Goal: Task Accomplishment & Management: Complete application form

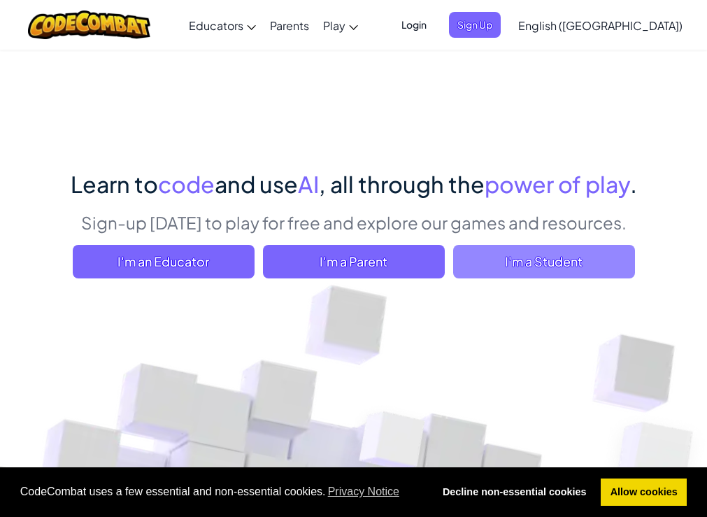
click at [507, 264] on span "I'm a Student" at bounding box center [544, 262] width 182 height 34
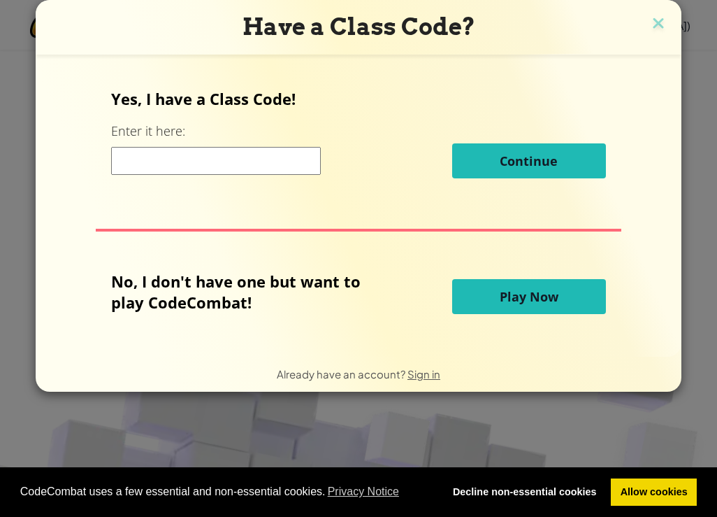
click at [239, 166] on input at bounding box center [216, 161] width 210 height 28
click at [650, 20] on img at bounding box center [658, 24] width 18 height 21
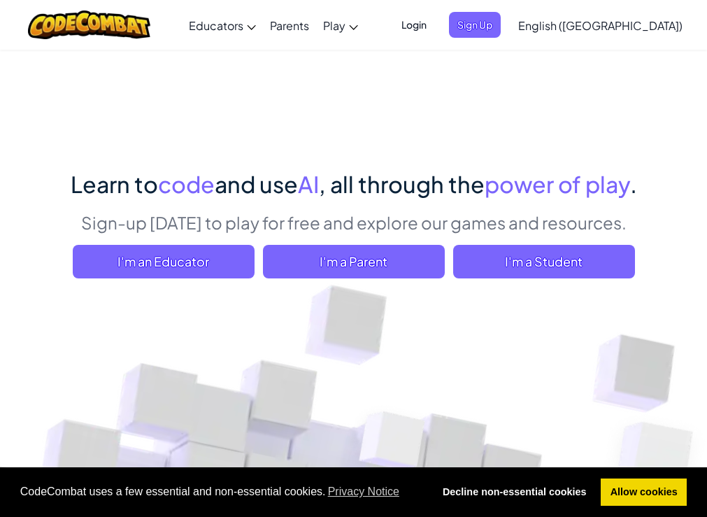
click at [435, 22] on span "Login" at bounding box center [414, 25] width 42 height 26
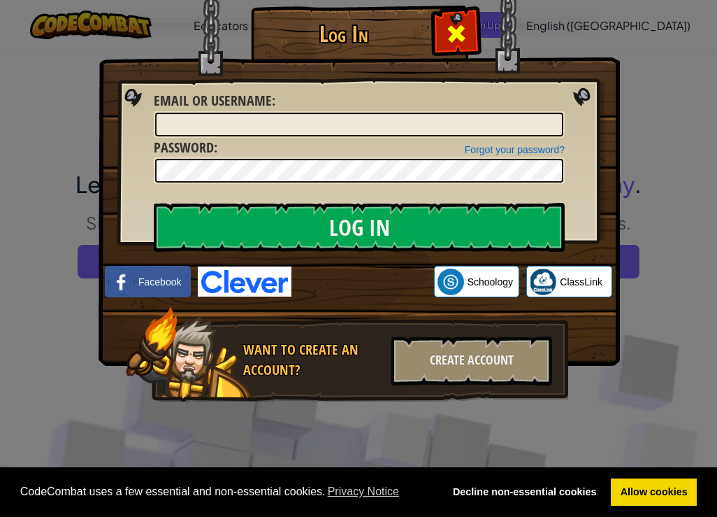
click at [449, 39] on span at bounding box center [456, 33] width 22 height 22
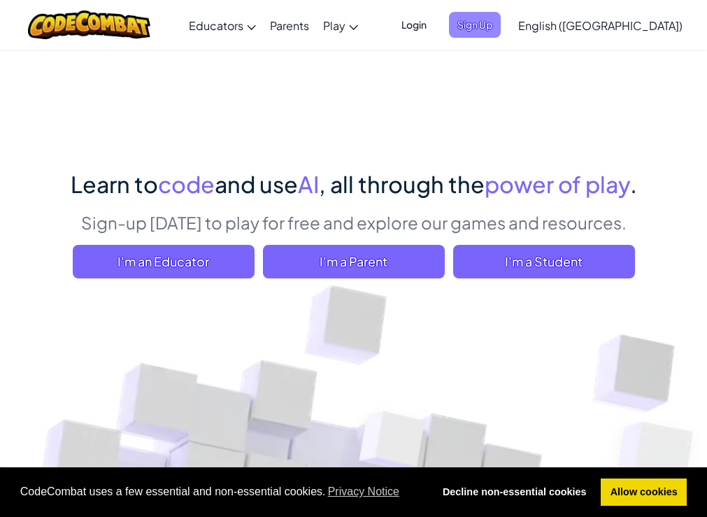
click at [500, 29] on span "Sign Up" at bounding box center [475, 25] width 52 height 26
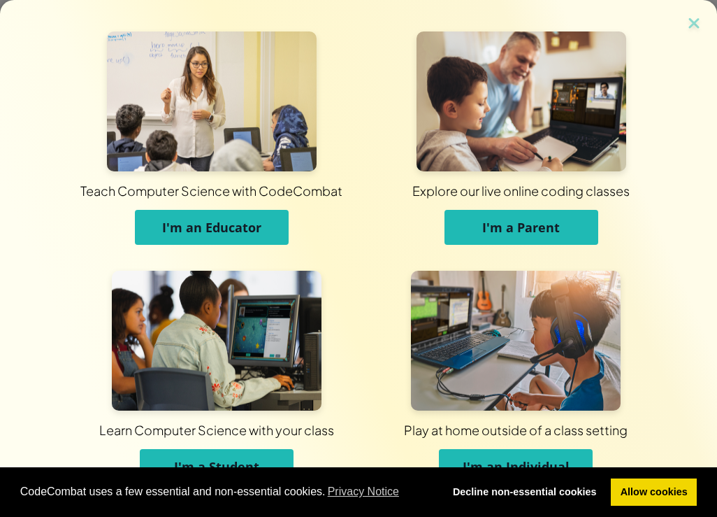
click at [233, 454] on button "I'm a Student" at bounding box center [217, 466] width 154 height 35
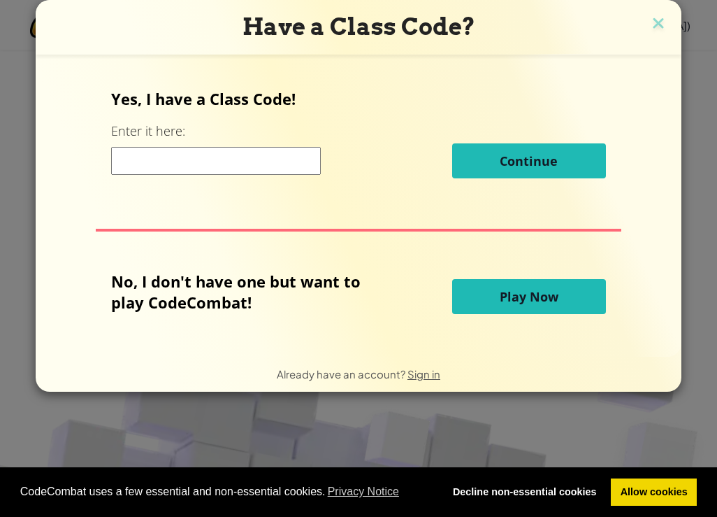
click at [168, 166] on input at bounding box center [216, 161] width 210 height 28
type input "SwimShirtRun"
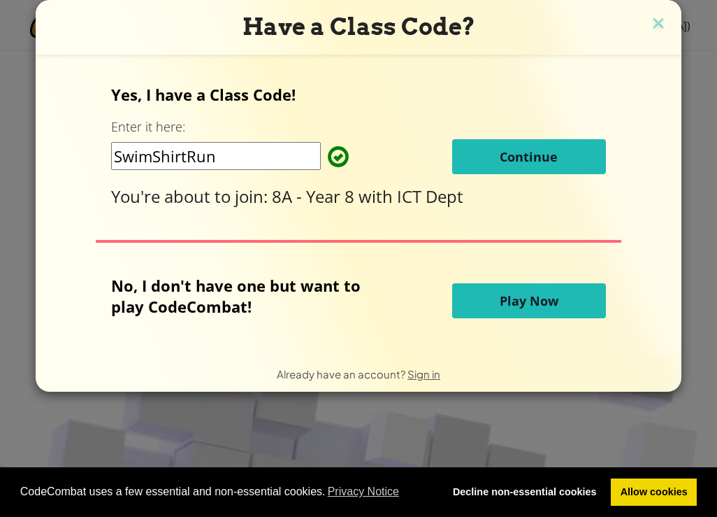
click button "Continue" at bounding box center [529, 156] width 154 height 35
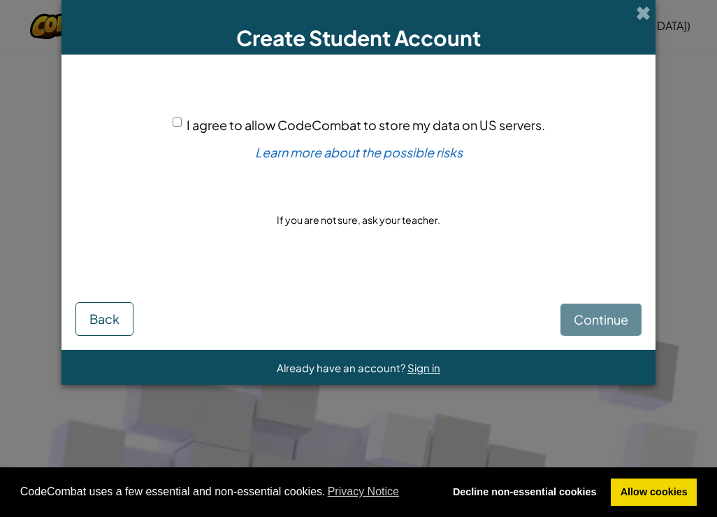
drag, startPoint x: 173, startPoint y: 109, endPoint x: 174, endPoint y: 118, distance: 9.1
click at [173, 109] on div "I agree to allow CodeCombat to store my data on US servers. Learn more about th…" at bounding box center [358, 172] width 566 height 208
click at [177, 123] on input "I agree to allow CodeCombat to store my data on US servers." at bounding box center [177, 121] width 9 height 9
checkbox input "true"
click at [586, 305] on button "Continue" at bounding box center [601, 319] width 81 height 32
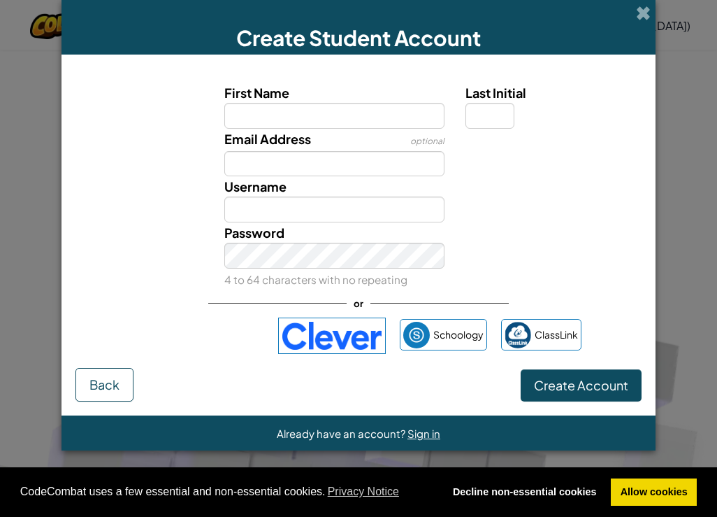
click at [323, 122] on input "First Name" at bounding box center [334, 116] width 221 height 26
drag, startPoint x: 340, startPoint y: 118, endPoint x: 147, endPoint y: 156, distance: 195.9
click at [150, 157] on div "First Name NB9265 Last Initial Email Address optional Username Password 4 to 64…" at bounding box center [358, 185] width 559 height 207
type input "NB9265"
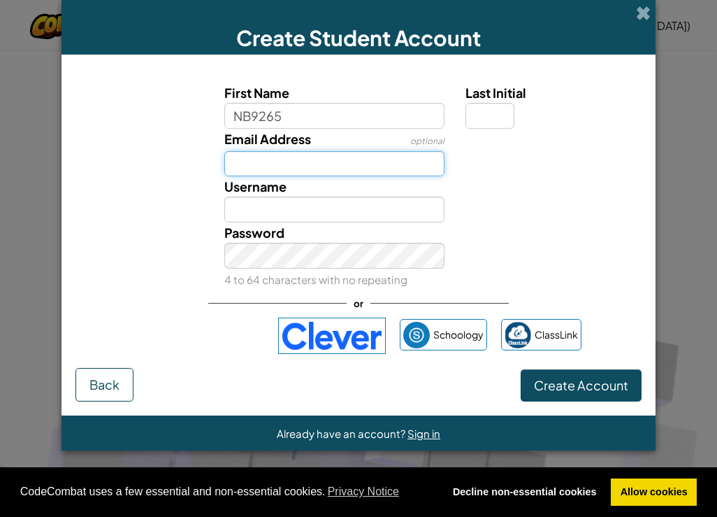
type input "NB9265"
click at [301, 151] on input "Email Address" at bounding box center [334, 164] width 221 height 26
paste input "NB9265"
click at [401, 168] on input "NB9265" at bounding box center [334, 164] width 221 height 26
type input "NB9265@brooksbank.tlt.school"
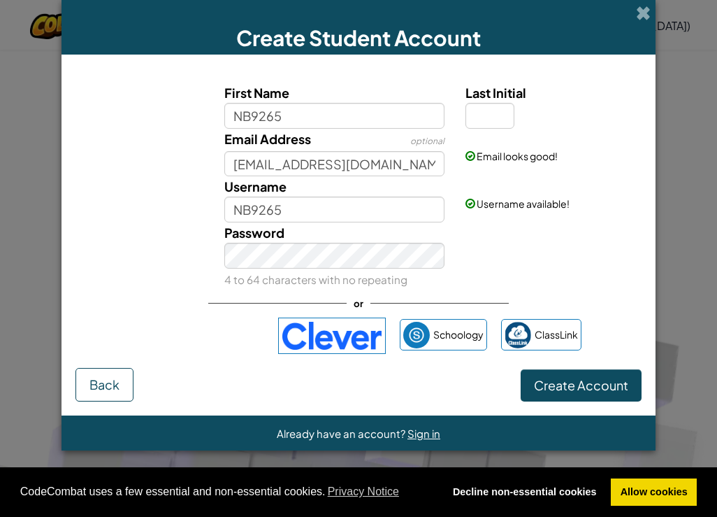
click at [499, 95] on span "Last Initial" at bounding box center [495, 93] width 61 height 16
click at [499, 103] on input "Last Initial" at bounding box center [489, 116] width 49 height 26
click at [497, 110] on input "Last Initial" at bounding box center [489, 116] width 49 height 26
type input "B"
type input "NB9265B"
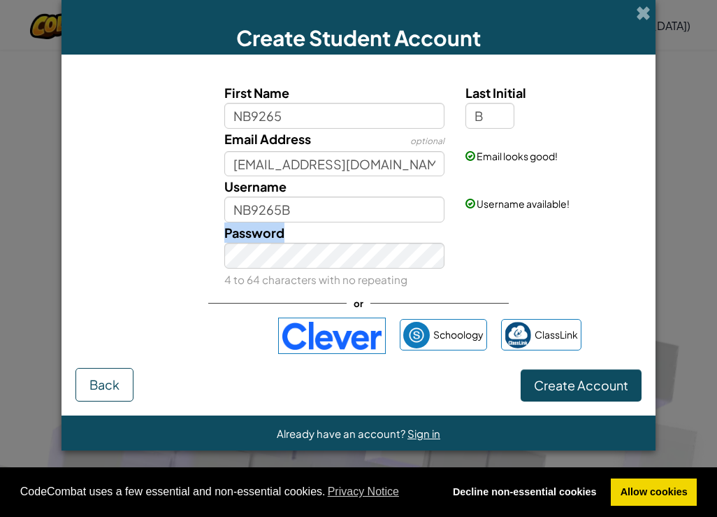
click at [310, 284] on div "Password 4 to 64 characters with no repeating" at bounding box center [335, 255] width 242 height 67
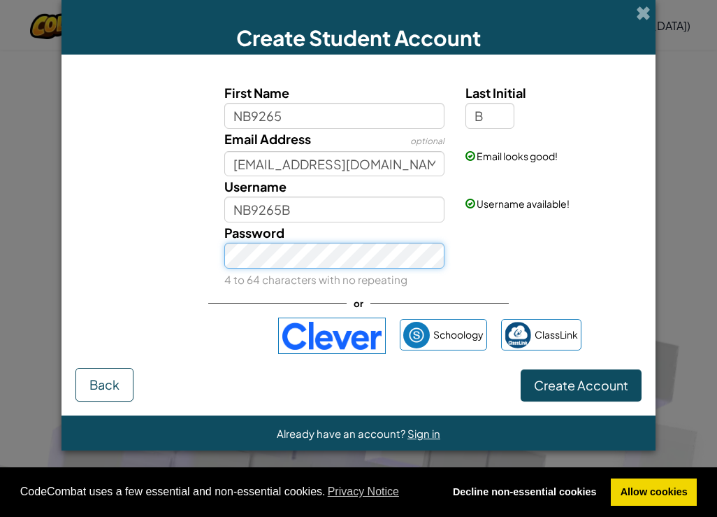
click at [521, 369] on button "Create Account" at bounding box center [581, 385] width 121 height 32
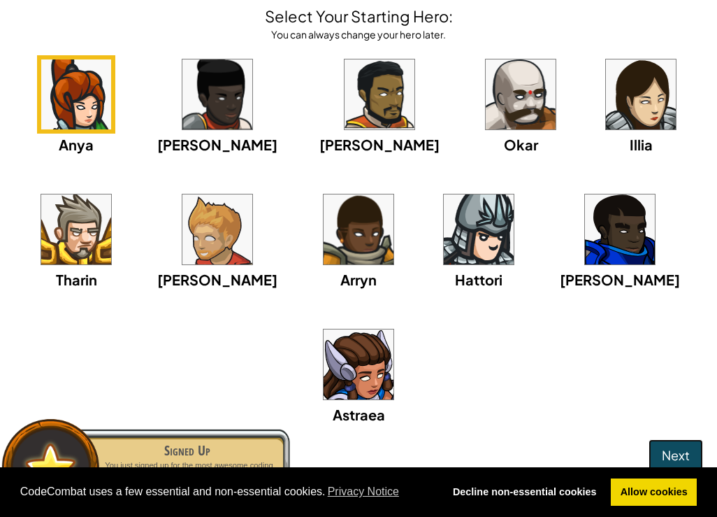
scroll to position [99, 0]
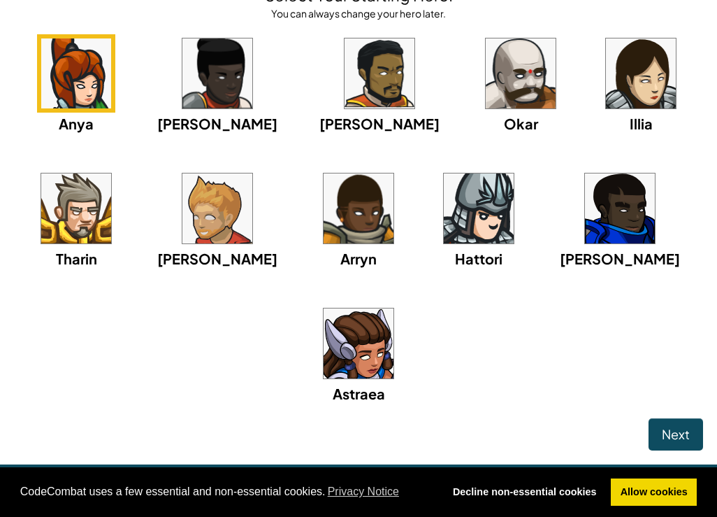
click at [600, 201] on img at bounding box center [620, 208] width 70 height 70
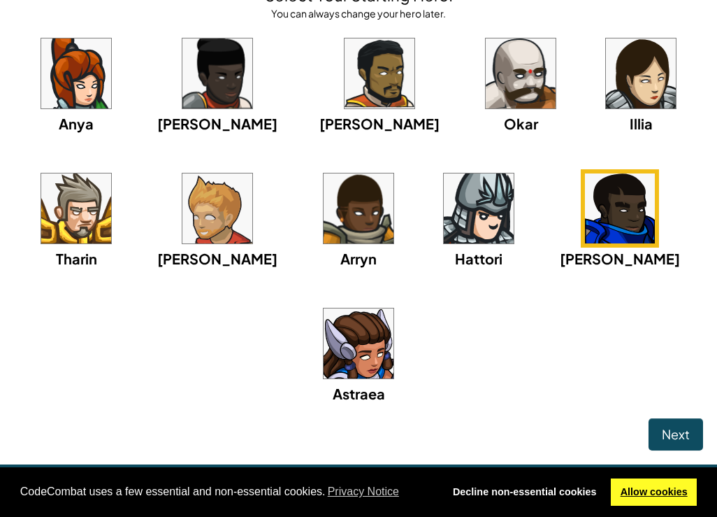
click at [656, 482] on link "Allow cookies" at bounding box center [654, 492] width 86 height 28
click at [672, 438] on span "Next" at bounding box center [676, 434] width 28 height 16
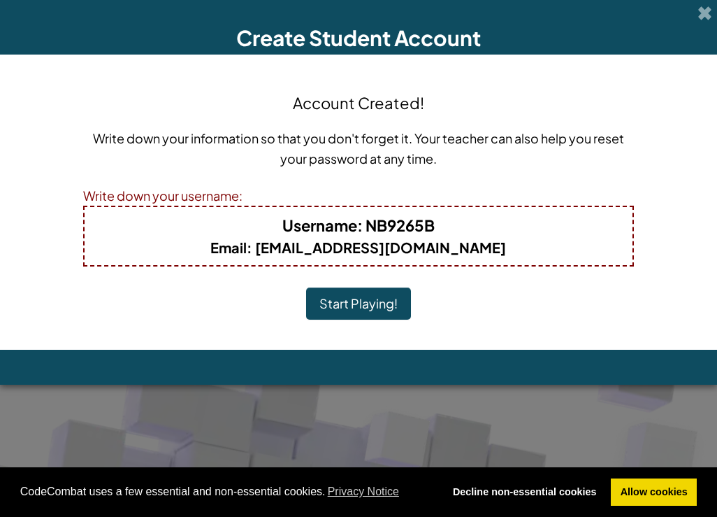
click at [369, 303] on button "Start Playing!" at bounding box center [358, 303] width 105 height 32
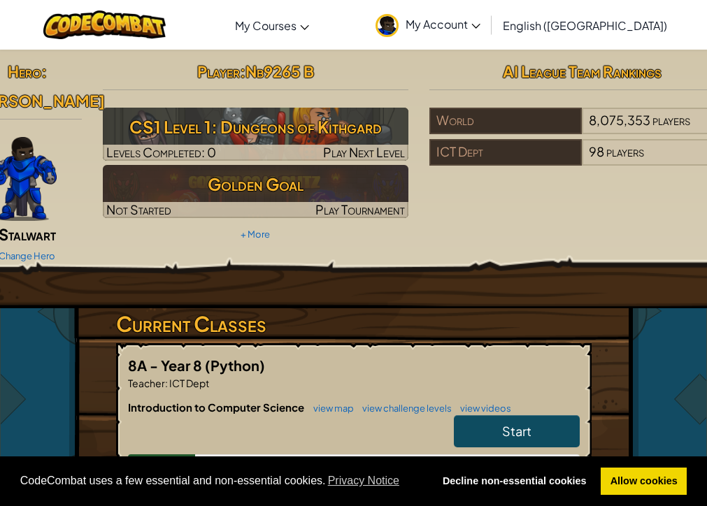
click at [505, 423] on span "Start" at bounding box center [516, 431] width 29 height 16
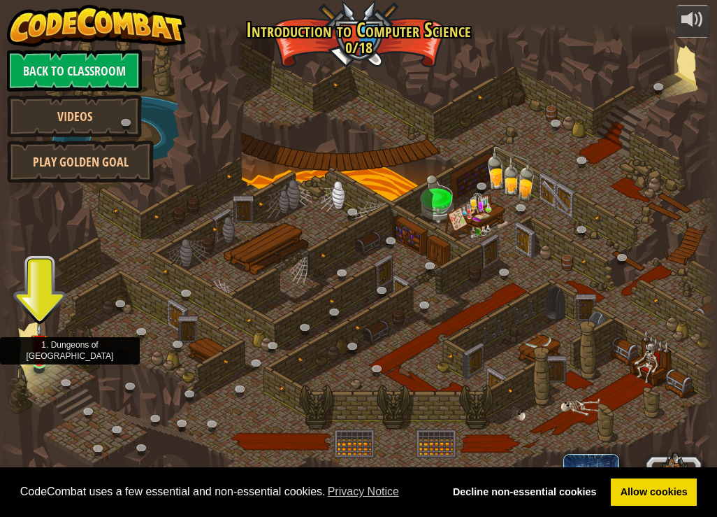
click at [34, 358] on img at bounding box center [39, 343] width 17 height 40
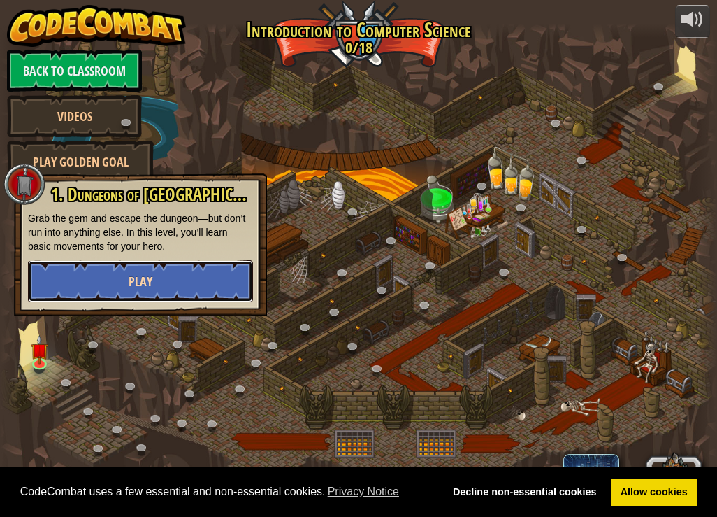
click at [99, 267] on button "Play" at bounding box center [140, 281] width 225 height 42
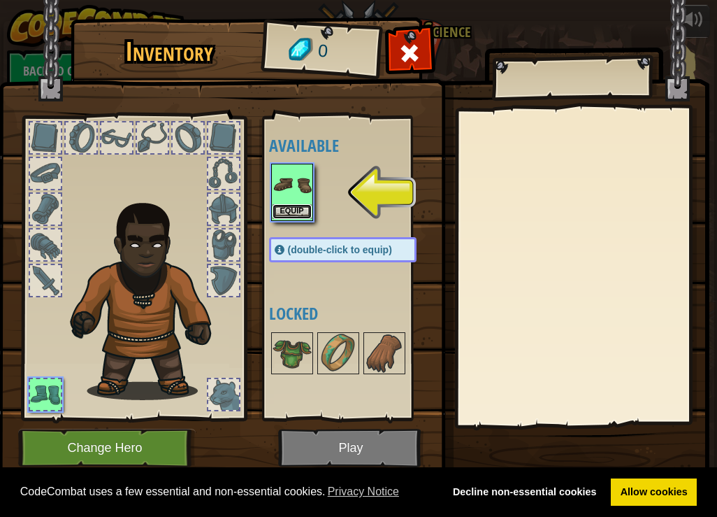
click at [294, 212] on button "Equip" at bounding box center [292, 211] width 39 height 15
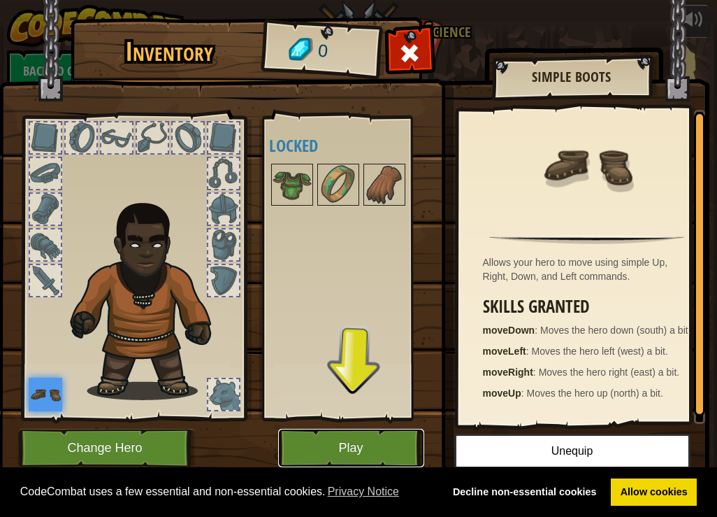
click at [362, 448] on button "Play" at bounding box center [351, 447] width 146 height 38
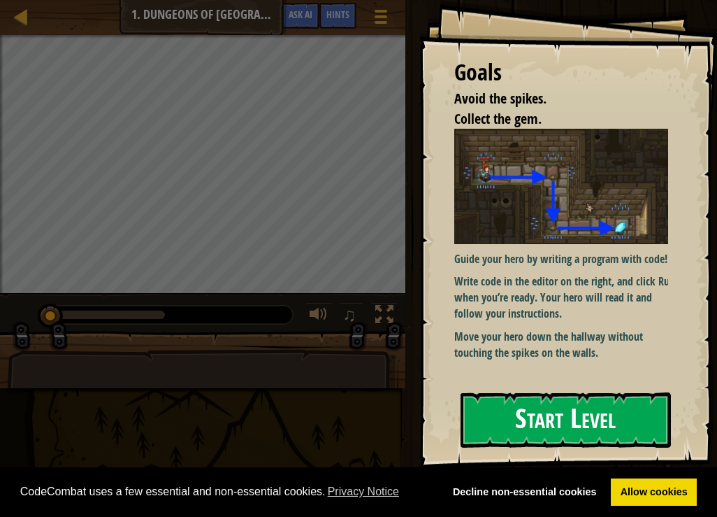
click at [574, 257] on p "Guide your hero by writing a program with code!" at bounding box center [566, 259] width 224 height 16
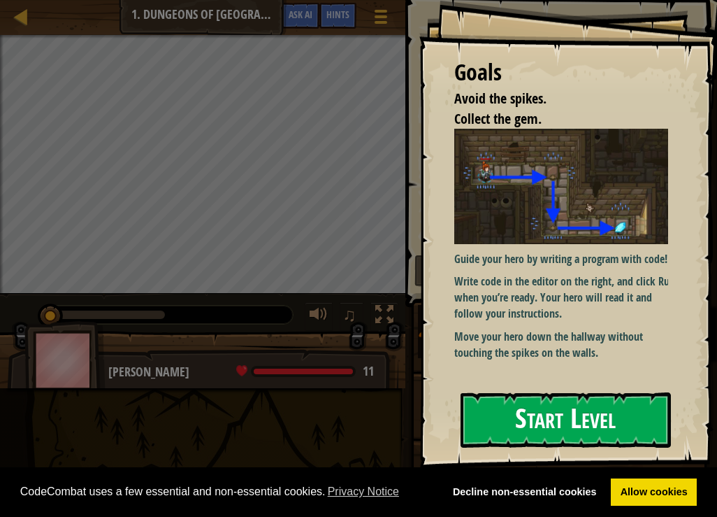
click at [555, 423] on button "Start Level" at bounding box center [566, 419] width 210 height 55
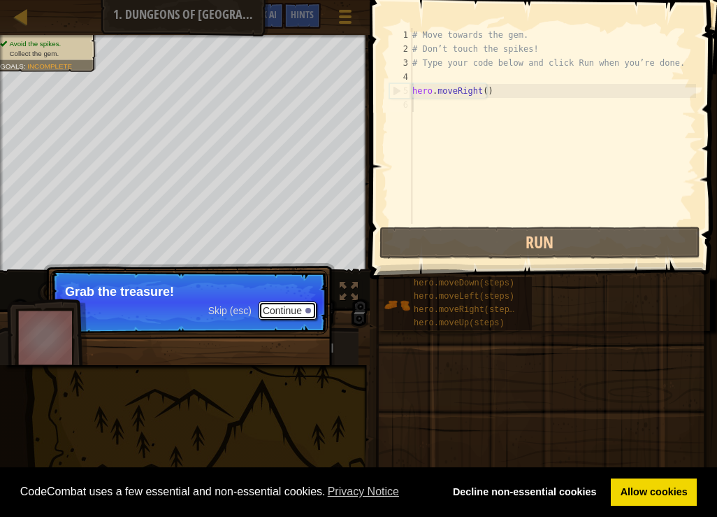
click at [298, 304] on button "Continue" at bounding box center [288, 310] width 58 height 18
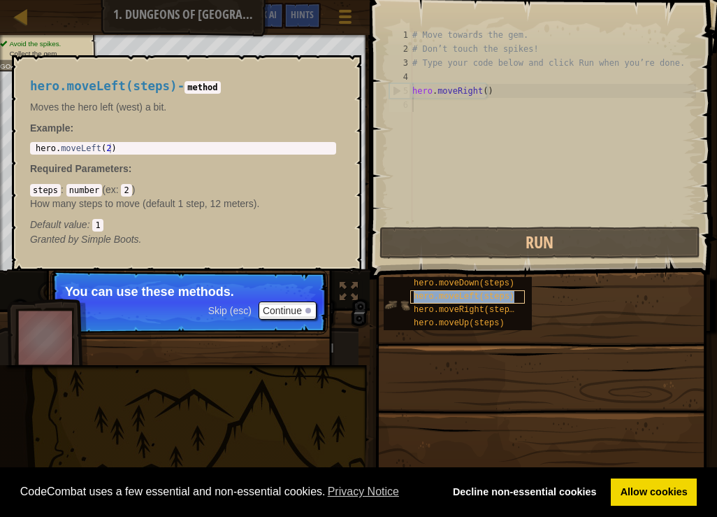
click at [449, 296] on span "hero.moveLeft(steps)" at bounding box center [464, 296] width 101 height 10
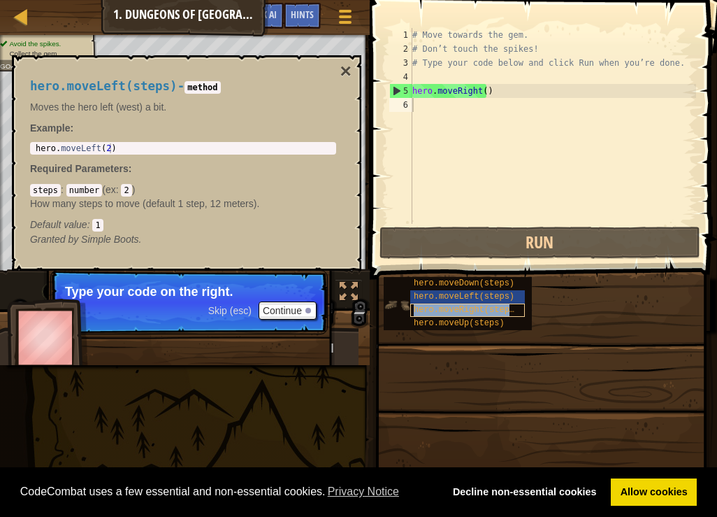
drag, startPoint x: 449, startPoint y: 296, endPoint x: 438, endPoint y: 305, distance: 14.9
click at [438, 305] on span "hero.moveRight(steps)" at bounding box center [467, 310] width 106 height 10
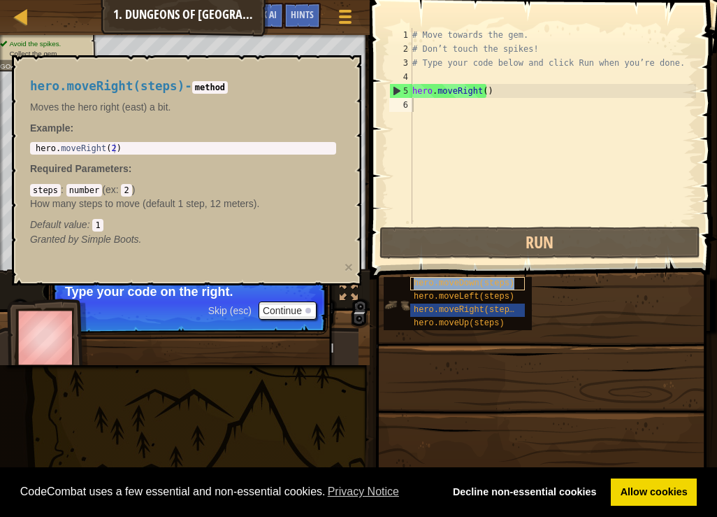
click at [479, 278] on span "hero.moveDown(steps)" at bounding box center [464, 283] width 101 height 10
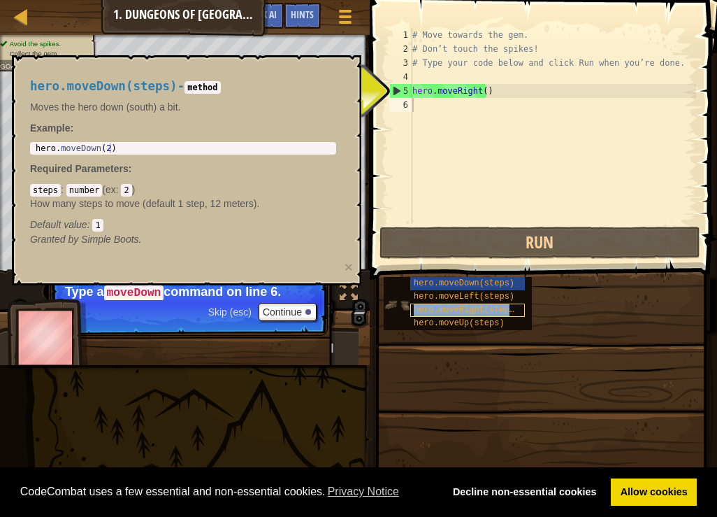
click at [480, 308] on span "hero.moveRight(steps)" at bounding box center [467, 310] width 106 height 10
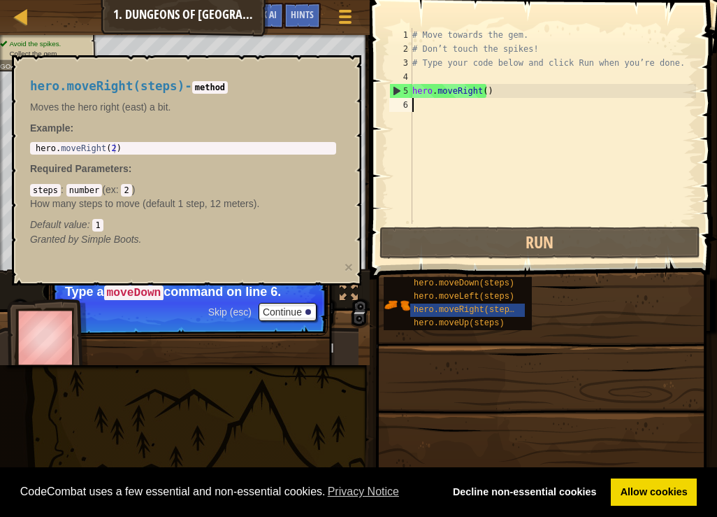
click at [403, 103] on div "6" at bounding box center [400, 105] width 23 height 14
click at [417, 108] on div "# Move towards the gem. # Don’t touch the spikes! # Type your code below and cl…" at bounding box center [553, 140] width 287 height 224
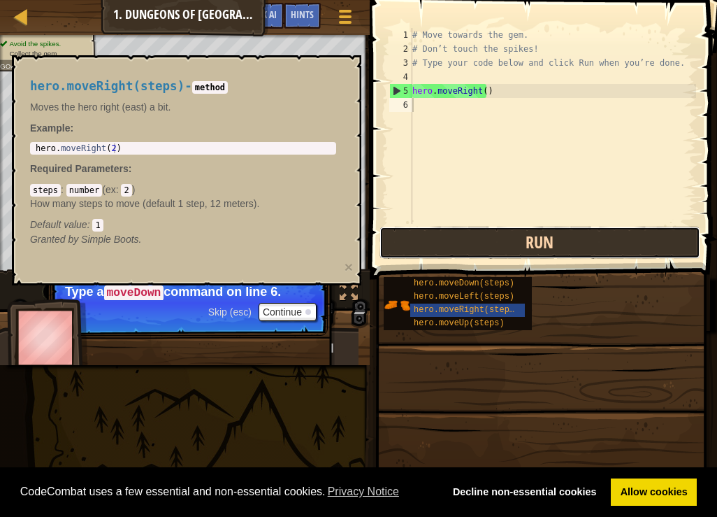
click at [456, 242] on button "Run" at bounding box center [540, 242] width 321 height 32
click at [450, 233] on button "Run" at bounding box center [540, 242] width 321 height 32
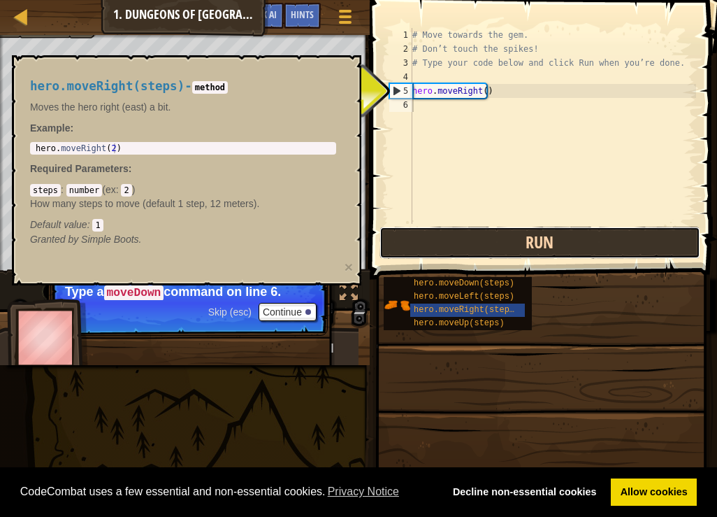
click at [450, 233] on button "Run" at bounding box center [540, 242] width 321 height 32
click at [450, 233] on button "Running" at bounding box center [540, 242] width 321 height 32
click at [450, 233] on button "Run" at bounding box center [540, 242] width 321 height 32
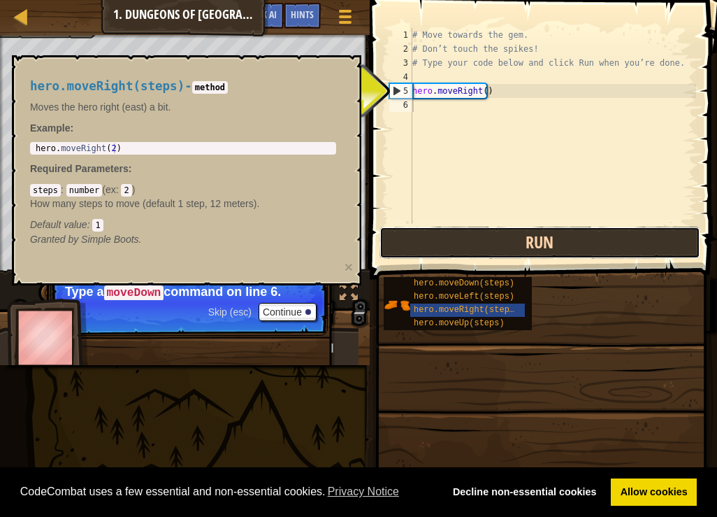
click at [450, 233] on button "Run" at bounding box center [540, 242] width 321 height 32
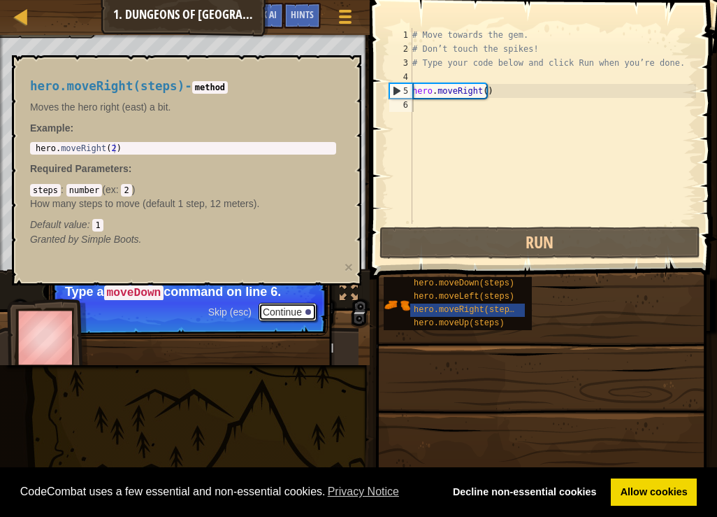
click at [294, 312] on button "Continue" at bounding box center [288, 312] width 58 height 18
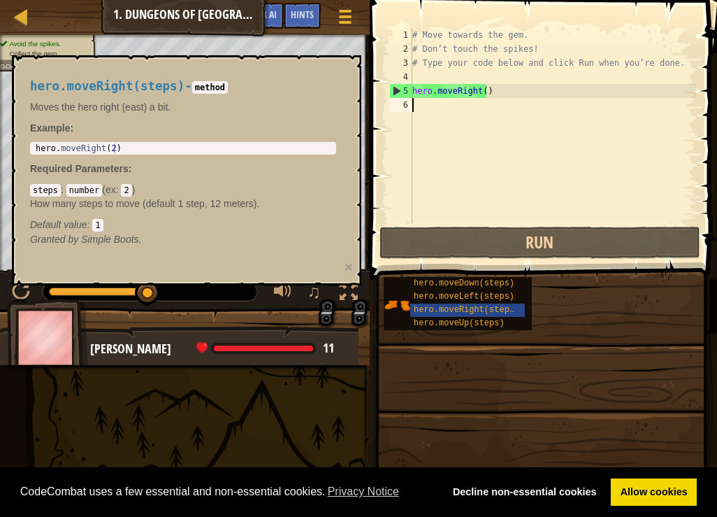
drag, startPoint x: 149, startPoint y: 287, endPoint x: 198, endPoint y: 294, distance: 49.3
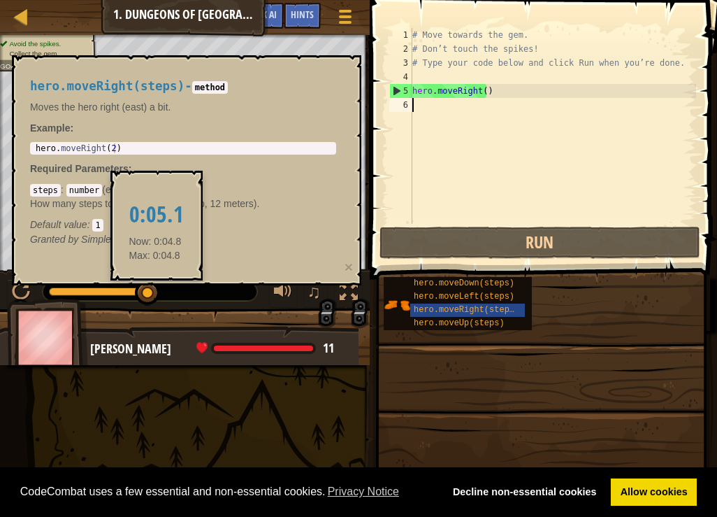
click at [155, 292] on div at bounding box center [147, 292] width 25 height 25
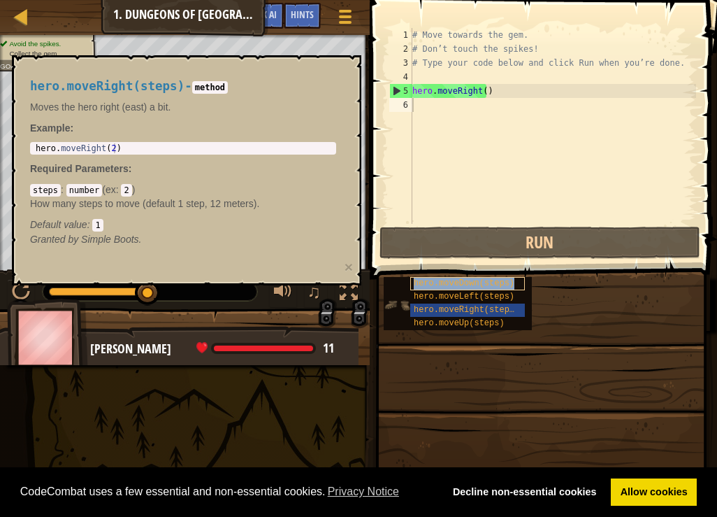
click at [442, 278] on span "hero.moveDown(steps)" at bounding box center [464, 283] width 101 height 10
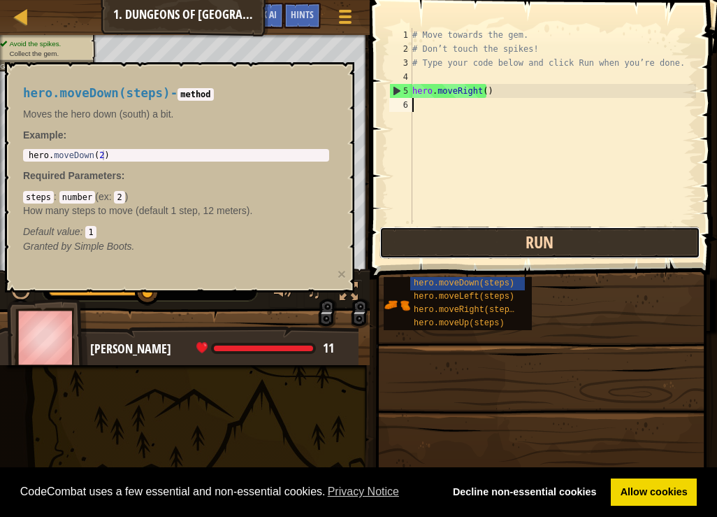
click at [464, 229] on button "Run" at bounding box center [540, 242] width 321 height 32
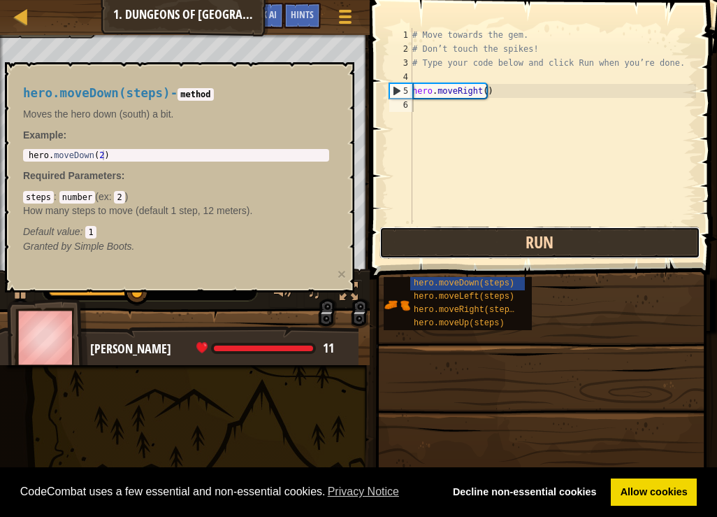
click at [464, 233] on button "Run" at bounding box center [540, 242] width 321 height 32
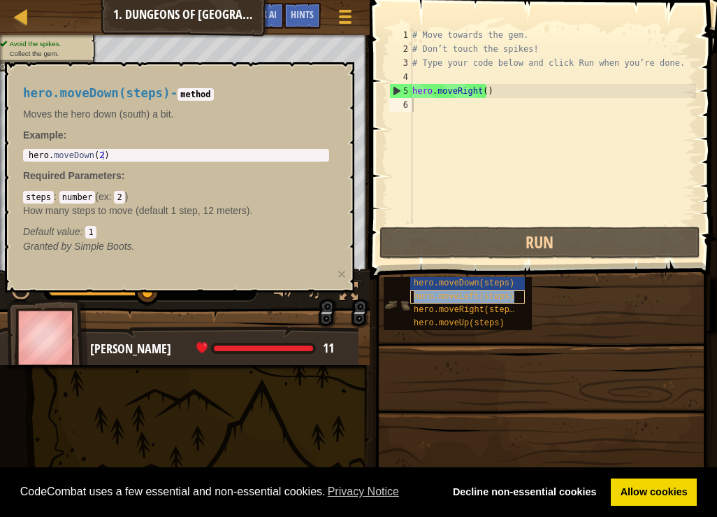
click at [461, 300] on span "hero.moveLeft(steps)" at bounding box center [464, 296] width 101 height 10
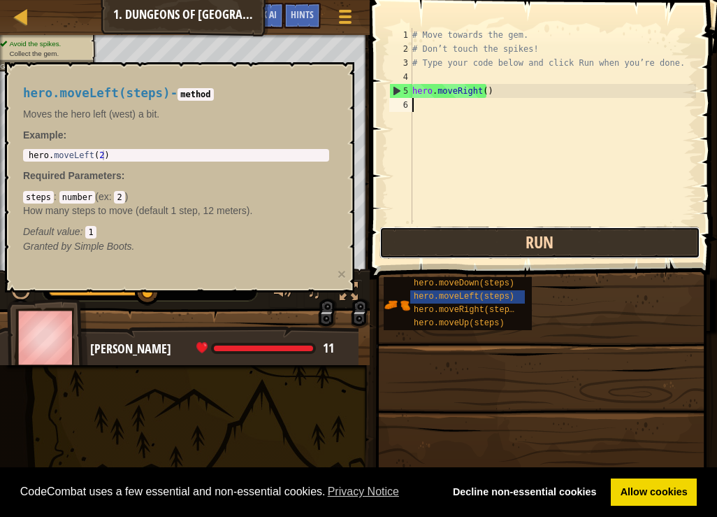
click at [505, 233] on button "Run" at bounding box center [540, 242] width 321 height 32
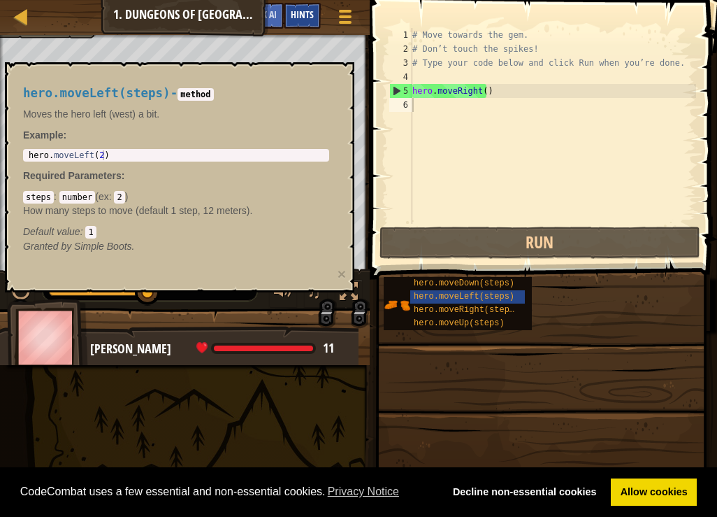
click at [313, 11] on span "Hints" at bounding box center [302, 14] width 23 height 13
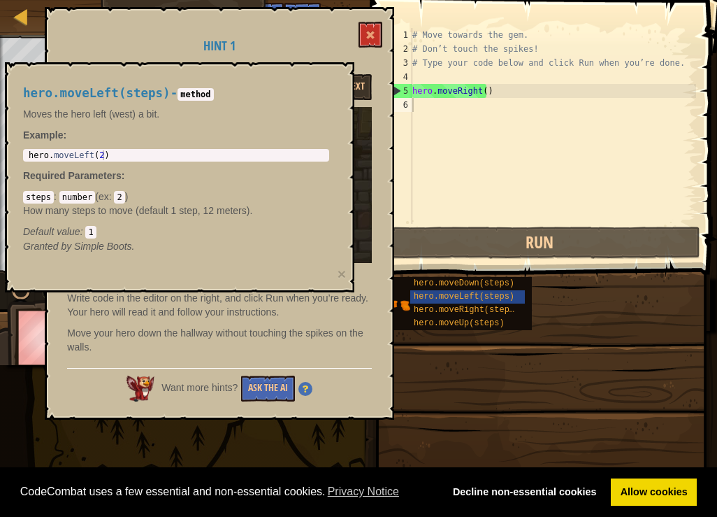
click at [43, 196] on code "steps" at bounding box center [38, 197] width 31 height 13
click at [75, 198] on code "number" at bounding box center [77, 197] width 36 height 13
drag, startPoint x: 75, startPoint y: 198, endPoint x: 106, endPoint y: 199, distance: 30.1
click at [106, 199] on span "ex" at bounding box center [104, 196] width 10 height 11
click at [475, 307] on span "hero.moveRight(steps)" at bounding box center [467, 310] width 106 height 10
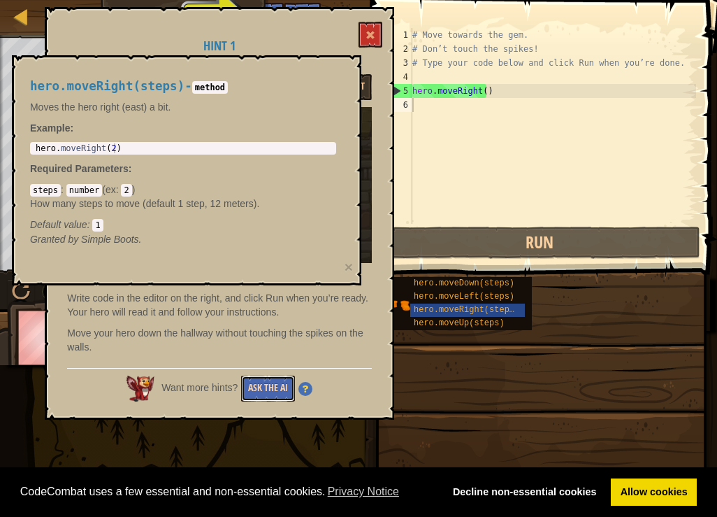
click at [263, 387] on button "Ask the AI" at bounding box center [268, 388] width 54 height 26
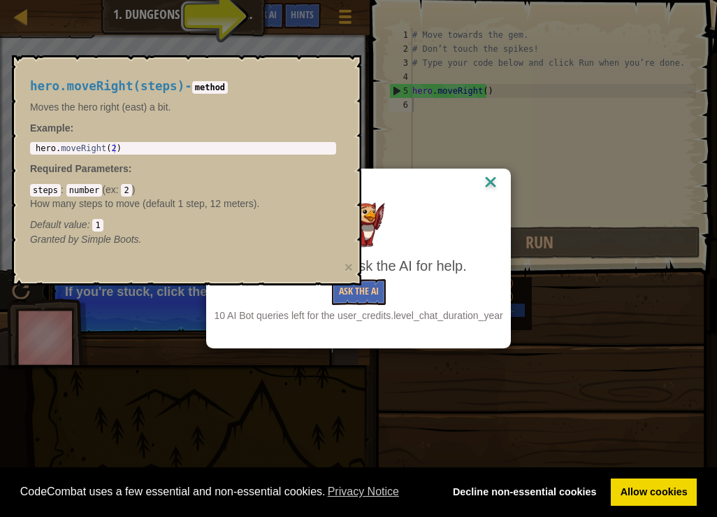
click at [486, 186] on img at bounding box center [491, 183] width 18 height 21
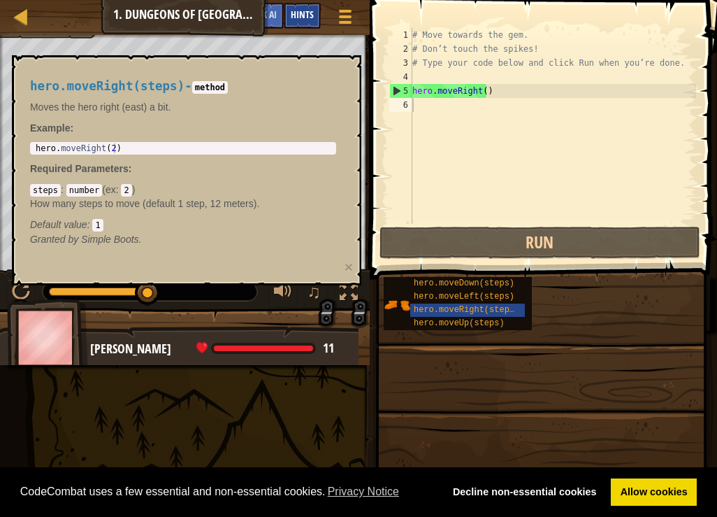
click at [305, 20] on span "Hints" at bounding box center [302, 14] width 23 height 13
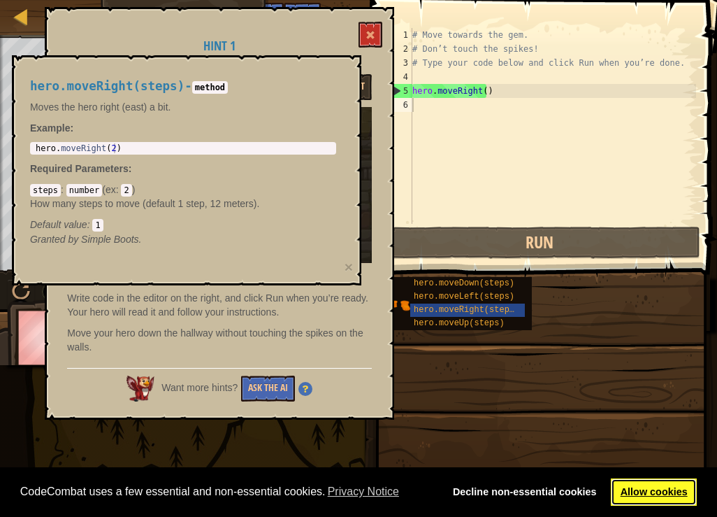
click at [626, 494] on link "Allow cookies" at bounding box center [654, 492] width 86 height 28
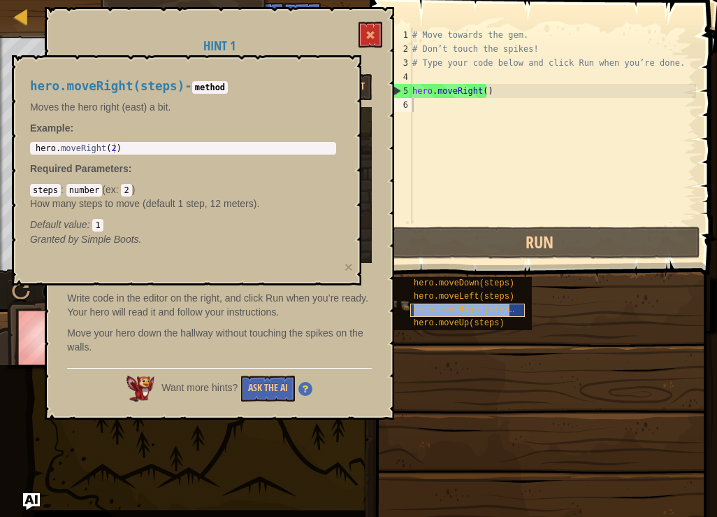
click at [443, 312] on span "hero.moveRight(steps)" at bounding box center [467, 310] width 106 height 10
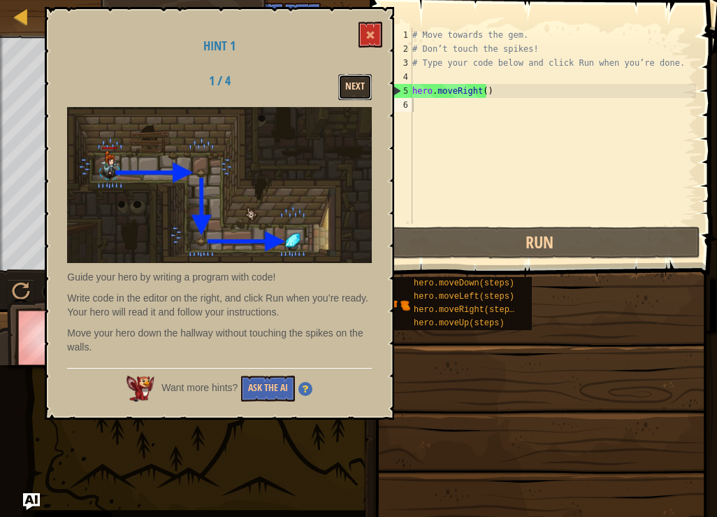
click at [346, 77] on button "Next" at bounding box center [355, 87] width 34 height 26
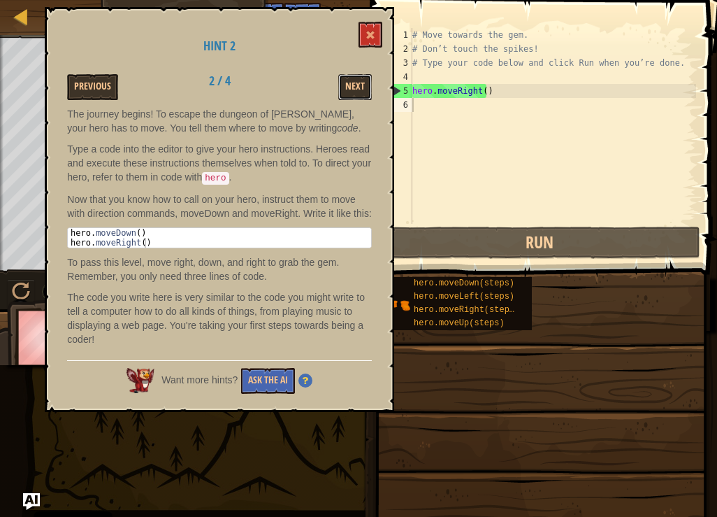
click at [346, 77] on button "Next" at bounding box center [355, 87] width 34 height 26
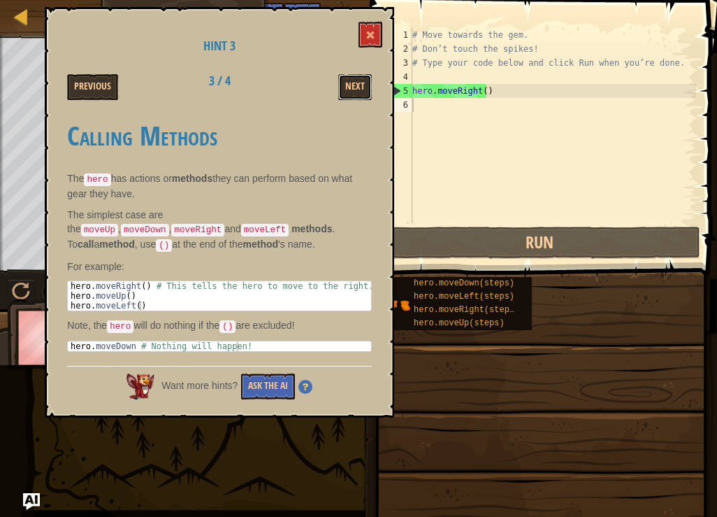
click at [346, 77] on button "Next" at bounding box center [355, 87] width 34 height 26
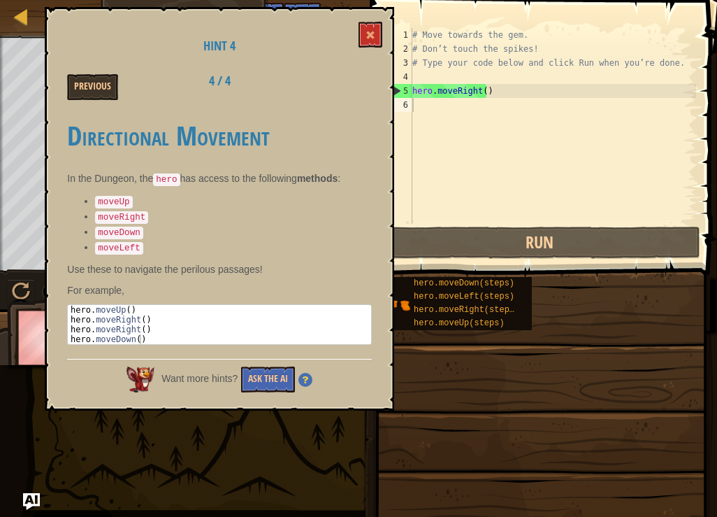
click at [346, 77] on div "Previous 4 / 4" at bounding box center [220, 87] width 326 height 26
drag, startPoint x: 84, startPoint y: 67, endPoint x: 98, endPoint y: 101, distance: 37.0
click at [86, 73] on div "Hint 4 Previous 4 / 4 Directional Movement In the Dungeon, the hero has access …" at bounding box center [219, 208] width 349 height 403
click at [98, 55] on div "Hint 4 Previous 4 / 4 Directional Movement In the Dungeon, the hero has access …" at bounding box center [219, 208] width 349 height 403
click at [114, 84] on button "Previous" at bounding box center [92, 87] width 51 height 26
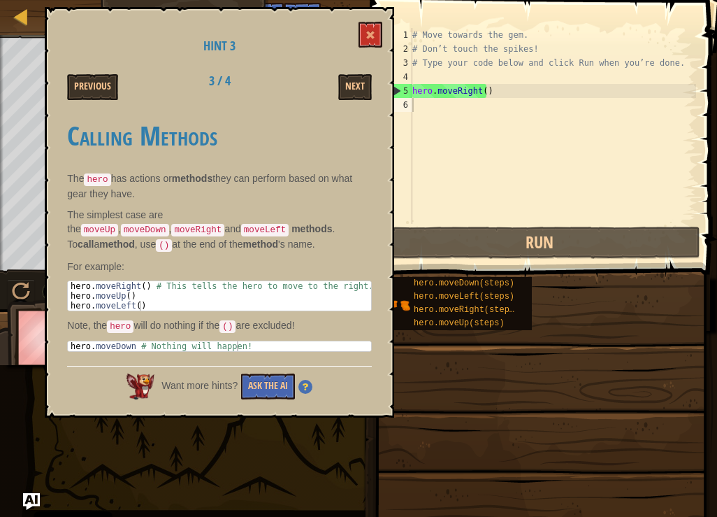
click at [114, 84] on button "Previous" at bounding box center [92, 87] width 51 height 26
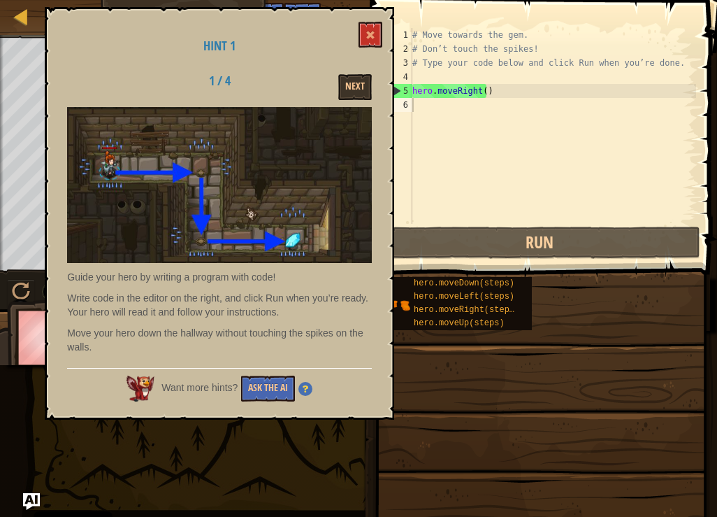
click at [114, 84] on div "1 / 4 Next" at bounding box center [220, 87] width 326 height 26
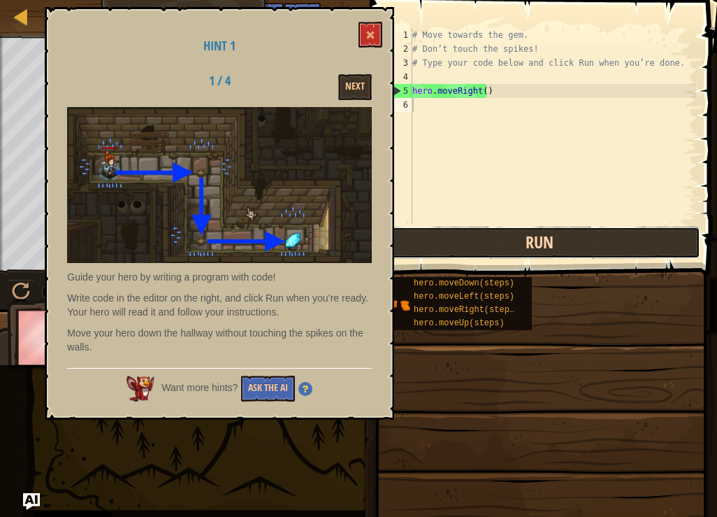
click at [546, 238] on button "Run" at bounding box center [540, 242] width 321 height 32
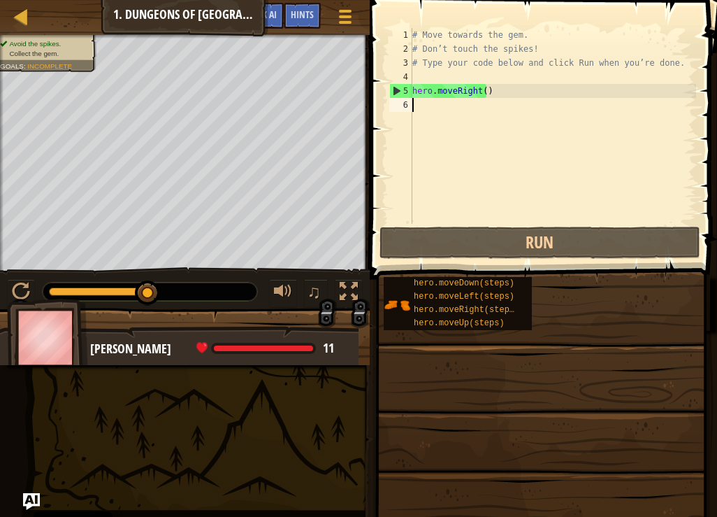
click at [523, 85] on div "# Move towards the gem. # Don’t touch the spikes! # Type your code below and cl…" at bounding box center [553, 140] width 287 height 224
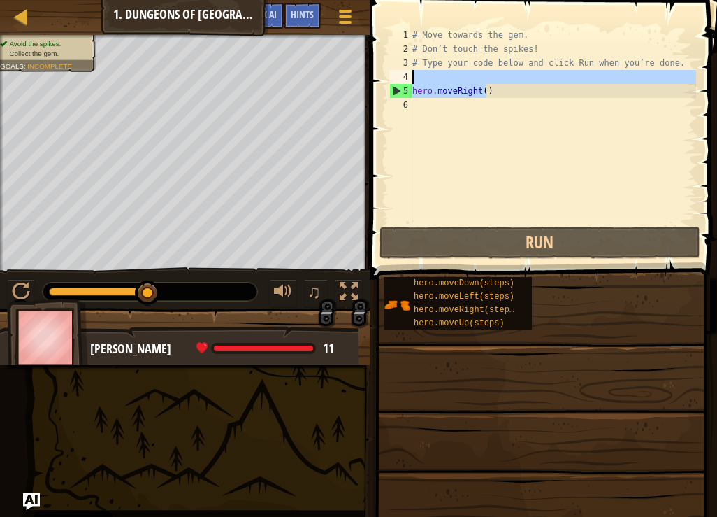
drag, startPoint x: 491, startPoint y: 93, endPoint x: 399, endPoint y: 82, distance: 92.9
click at [399, 82] on div "hero.moveRight() 1 2 3 4 5 6 # Move towards the gem. # Don’t touch the spikes! …" at bounding box center [542, 126] width 310 height 196
click at [414, 90] on div "# Move towards the gem. # Don’t touch the spikes! # Type your code below and cl…" at bounding box center [553, 126] width 287 height 196
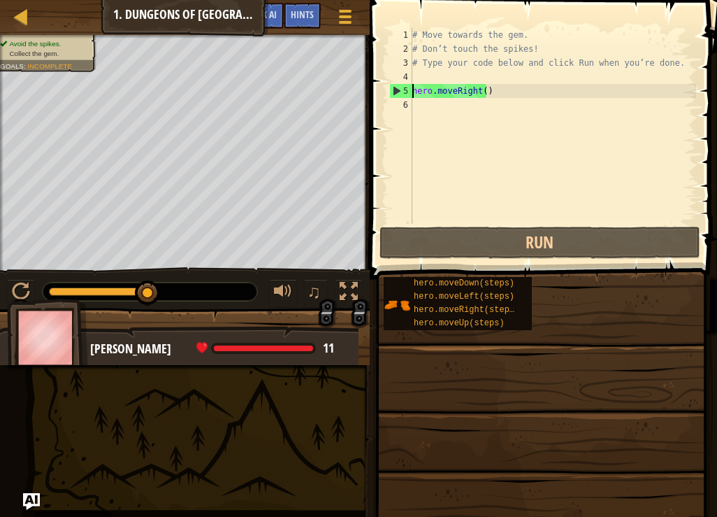
click at [414, 90] on div "# Move towards the gem. # Don’t touch the spikes! # Type your code below and cl…" at bounding box center [553, 140] width 287 height 224
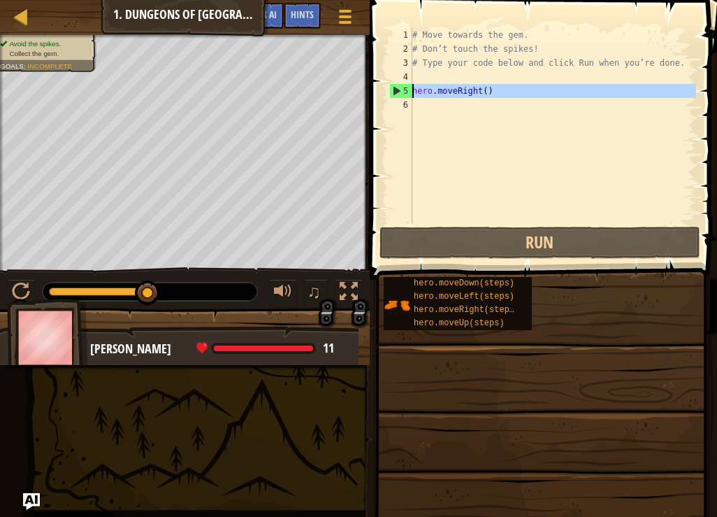
click at [402, 92] on div "5" at bounding box center [401, 91] width 22 height 14
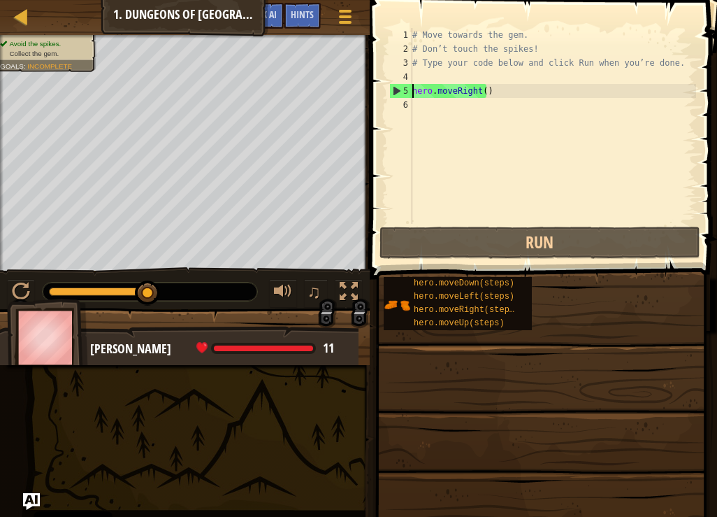
click at [405, 88] on div "5" at bounding box center [401, 91] width 22 height 14
type textarea "hero.moveRight()"
click at [417, 103] on div "# Move towards the gem. # Don’t touch the spikes! # Type your code below and cl…" at bounding box center [553, 140] width 287 height 224
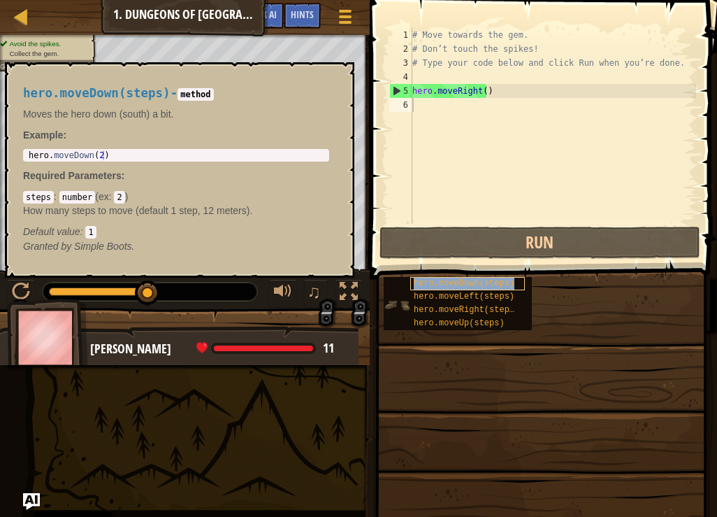
click at [495, 280] on span "hero.moveDown(steps)" at bounding box center [464, 283] width 101 height 10
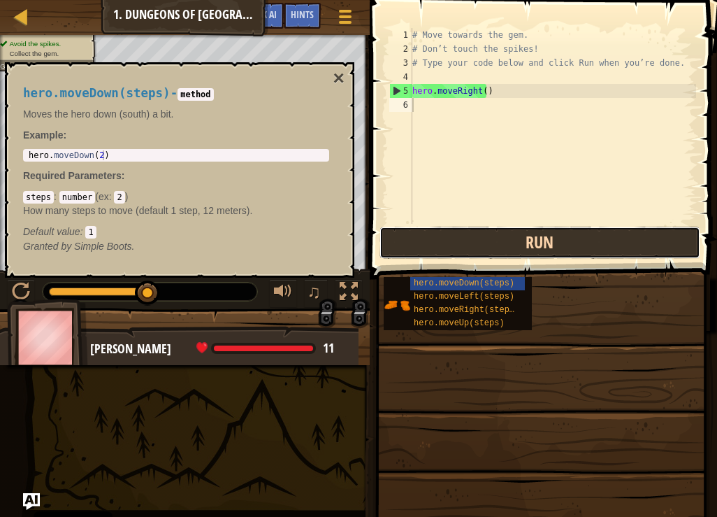
click at [518, 245] on button "Run" at bounding box center [540, 242] width 321 height 32
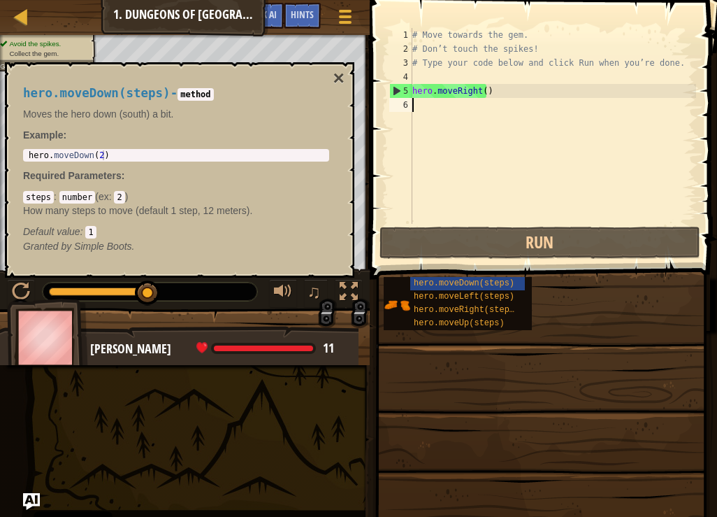
click at [413, 88] on div "# Move towards the gem. # Don’t touch the spikes! # Type your code below and cl…" at bounding box center [553, 140] width 287 height 224
type textarea "hero.moveRight()"
drag, startPoint x: 466, startPoint y: 92, endPoint x: 487, endPoint y: 92, distance: 21.0
click at [477, 92] on div "# Move towards the gem. # Don’t touch the spikes! # Type your code below and cl…" at bounding box center [553, 140] width 287 height 224
drag, startPoint x: 491, startPoint y: 92, endPoint x: 407, endPoint y: 89, distance: 84.6
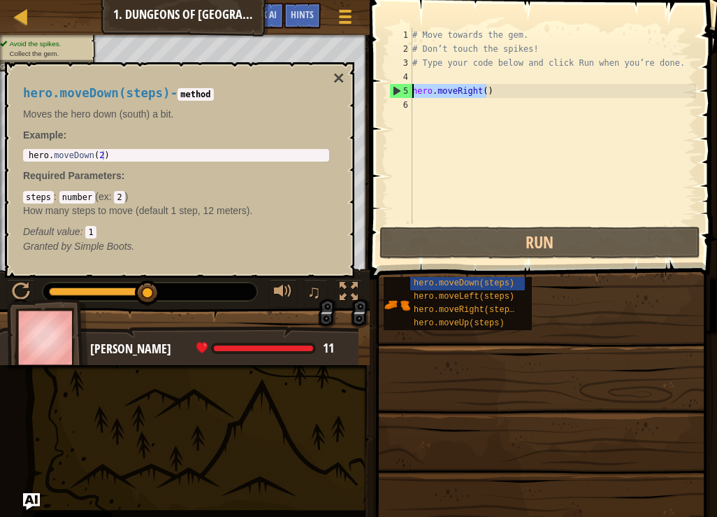
click at [407, 89] on div "hero.moveRight() 1 2 3 4 5 6 # Move towards the gem. # Don’t touch the spikes! …" at bounding box center [542, 126] width 310 height 196
click at [489, 284] on span "hero.moveDown(steps)" at bounding box center [464, 283] width 101 height 10
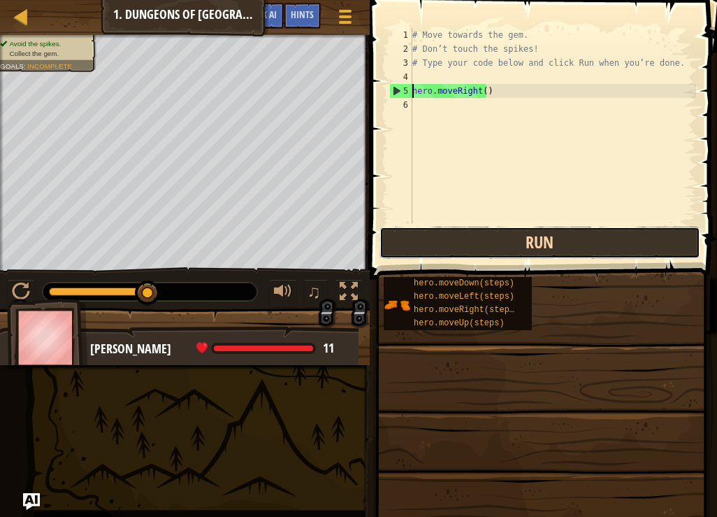
click at [519, 247] on button "Run" at bounding box center [540, 242] width 321 height 32
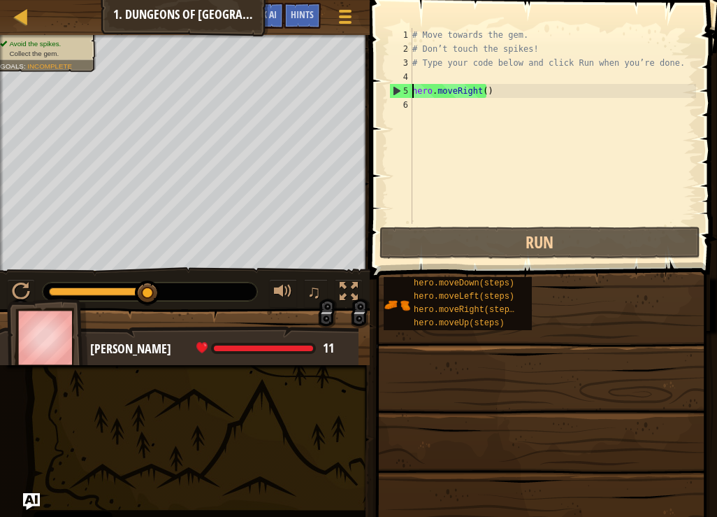
click at [477, 91] on div "# Move towards the gem. # Don’t touch the spikes! # Type your code below and cl…" at bounding box center [553, 140] width 287 height 224
drag, startPoint x: 489, startPoint y: 89, endPoint x: 391, endPoint y: 87, distance: 97.9
click at [391, 87] on div "hero.moveRight() 1 2 3 4 5 6 # Move towards the gem. # Don’t touch the spikes! …" at bounding box center [542, 126] width 310 height 196
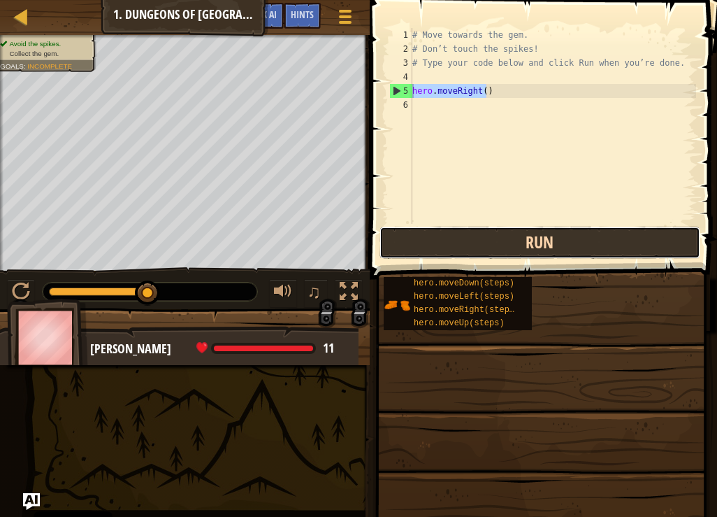
click at [516, 236] on button "Run" at bounding box center [540, 242] width 321 height 32
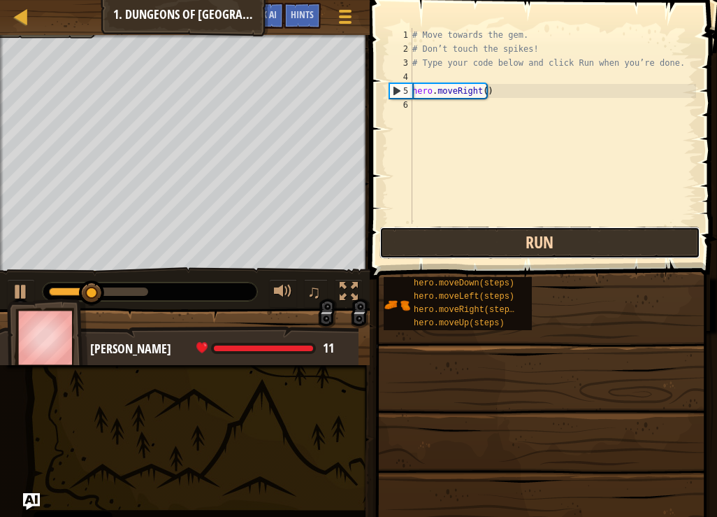
click at [516, 236] on button "Run" at bounding box center [540, 242] width 321 height 32
click at [516, 236] on button "Running" at bounding box center [540, 242] width 321 height 32
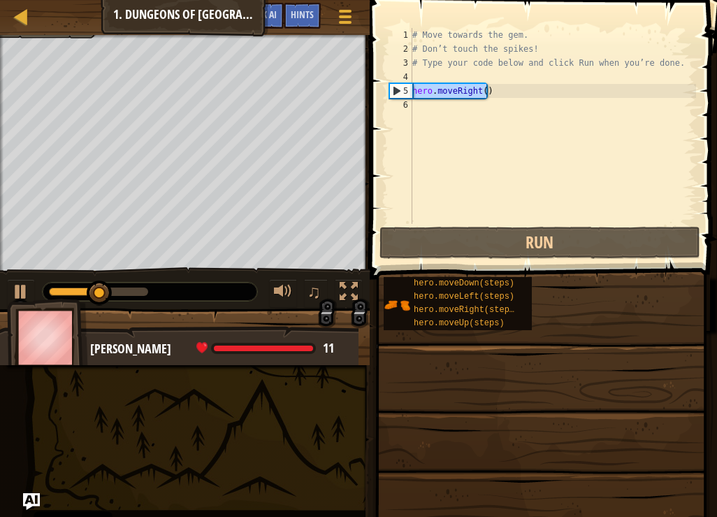
drag, startPoint x: 494, startPoint y: 94, endPoint x: 414, endPoint y: 85, distance: 80.8
click at [414, 85] on div "# Move towards the gem. # Don’t touch the spikes! # Type your code below and cl…" at bounding box center [553, 140] width 287 height 224
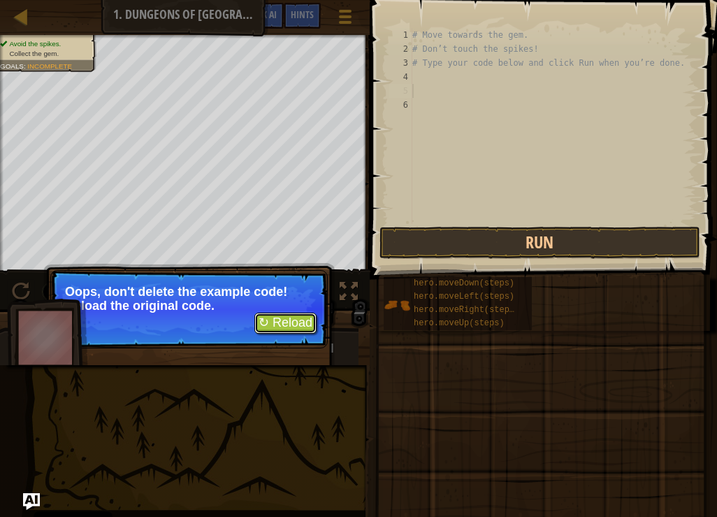
click at [292, 325] on button "↻ Reload" at bounding box center [285, 322] width 62 height 21
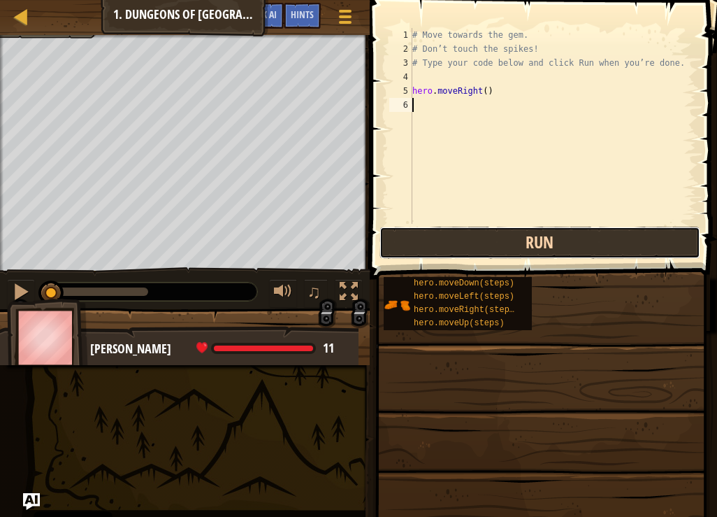
click at [534, 247] on button "Run" at bounding box center [540, 242] width 321 height 32
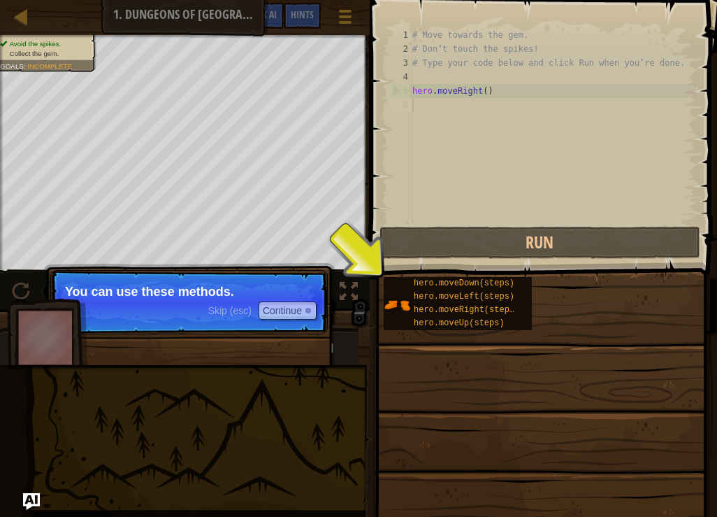
click at [249, 281] on p "Skip (esc) Continue You can use these methods." at bounding box center [188, 302] width 277 height 64
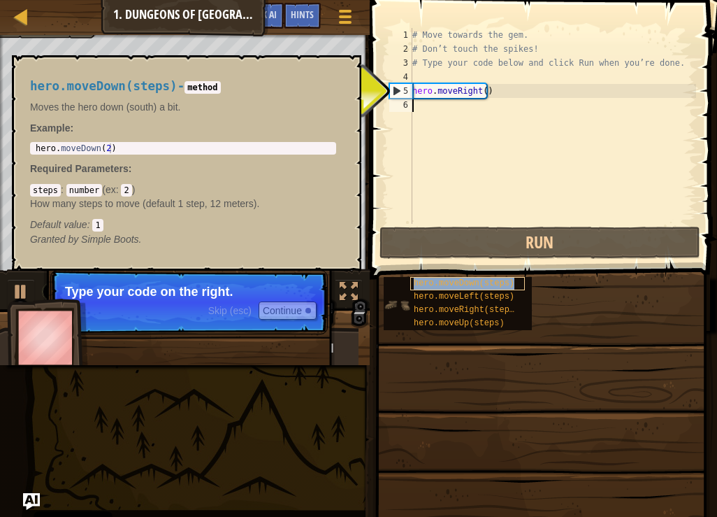
click at [492, 277] on div "hero.moveDown(steps)" at bounding box center [467, 283] width 115 height 13
click at [509, 277] on div "hero.moveDown(steps)" at bounding box center [467, 283] width 115 height 13
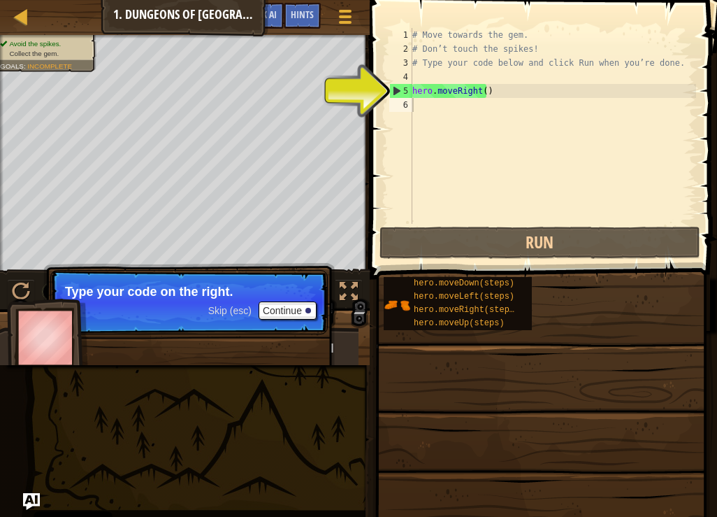
click at [499, 276] on div "hero.moveDown(steps) hero.moveLeft(steps) hero.moveRight(steps) hero.moveUp(ste…" at bounding box center [545, 303] width 324 height 55
click at [403, 109] on div "6" at bounding box center [400, 105] width 23 height 14
click at [403, 102] on div "6" at bounding box center [400, 105] width 23 height 14
click at [512, 275] on span at bounding box center [542, 469] width 338 height 414
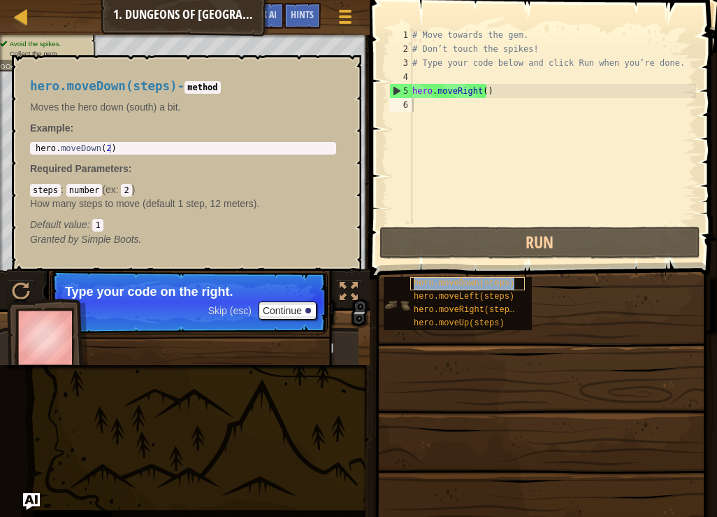
click at [519, 286] on div "hero.moveDown(steps)" at bounding box center [467, 283] width 115 height 13
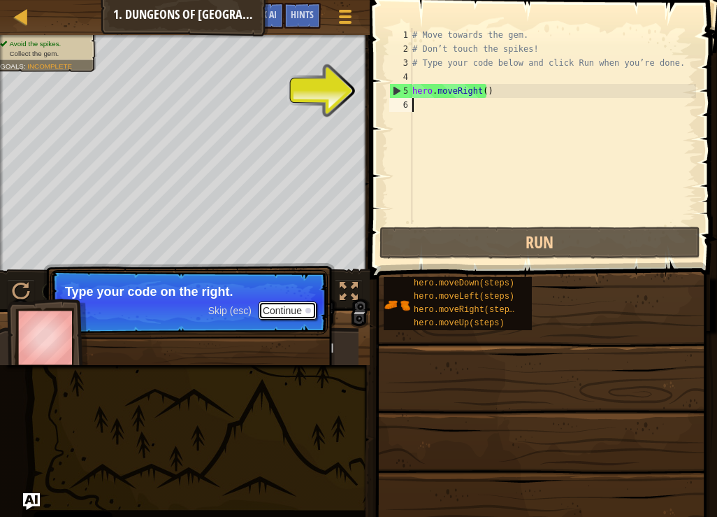
click at [284, 306] on button "Continue" at bounding box center [288, 310] width 58 height 18
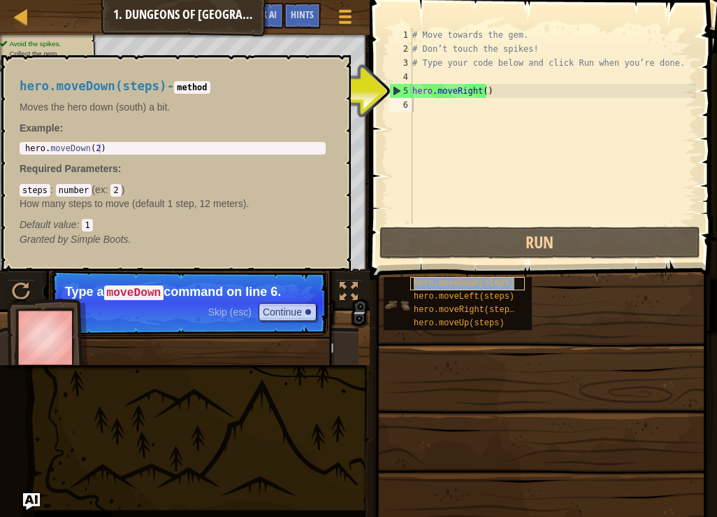
click at [496, 277] on div "hero.moveDown(steps)" at bounding box center [467, 283] width 115 height 13
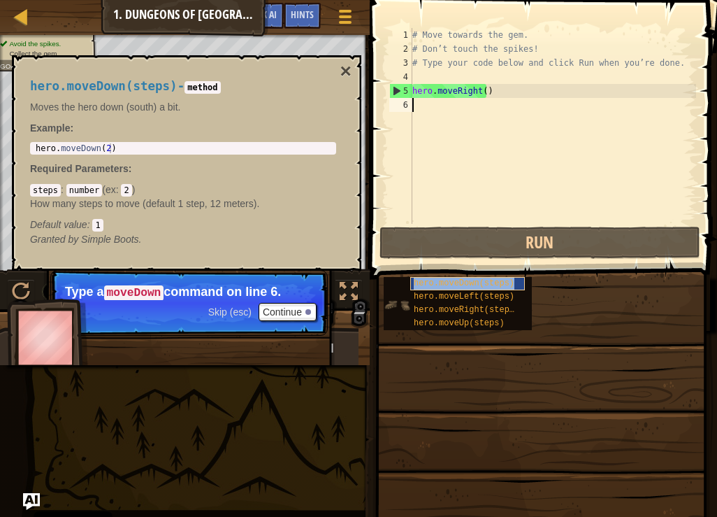
click at [496, 277] on div "hero.moveDown(steps)" at bounding box center [467, 283] width 115 height 13
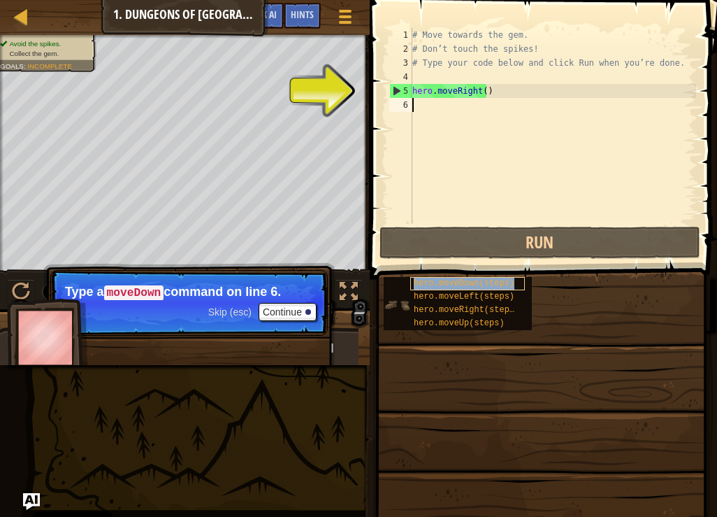
click at [496, 277] on div "hero.moveDown(steps)" at bounding box center [467, 283] width 115 height 13
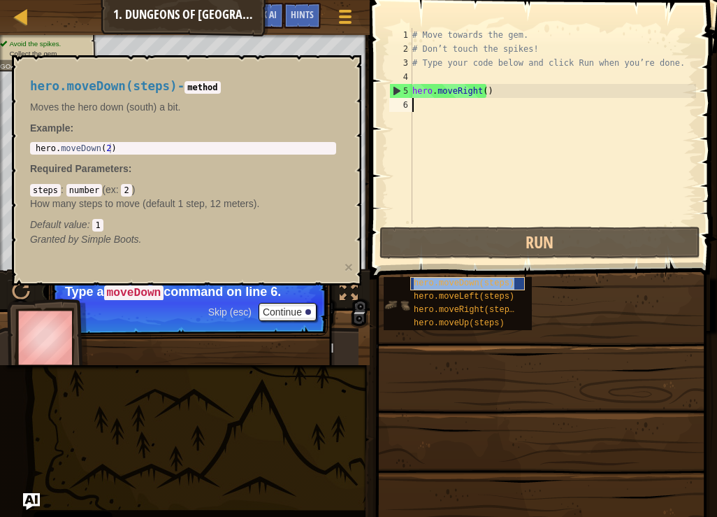
click at [496, 277] on div "hero.moveDown(steps)" at bounding box center [467, 283] width 115 height 13
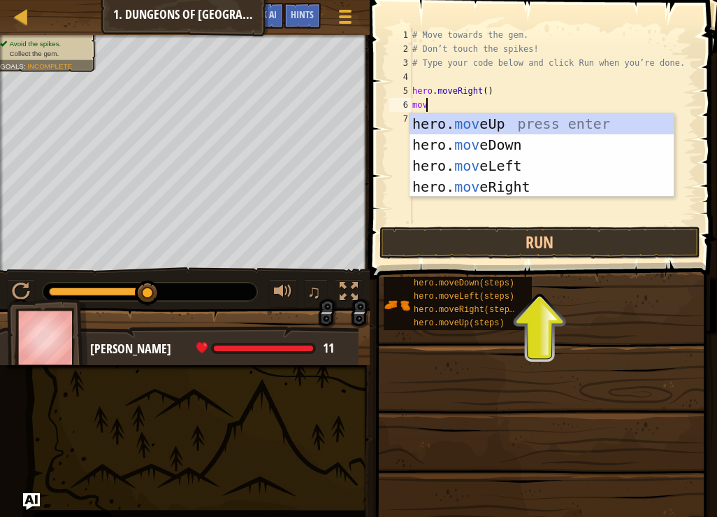
type textarea "move"
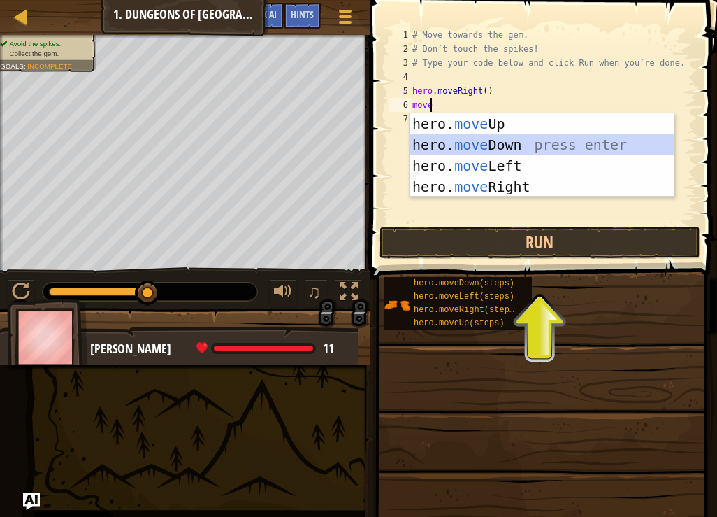
click at [503, 140] on div "hero. move Up press enter hero. move Down press enter hero. move Left press ent…" at bounding box center [542, 176] width 264 height 126
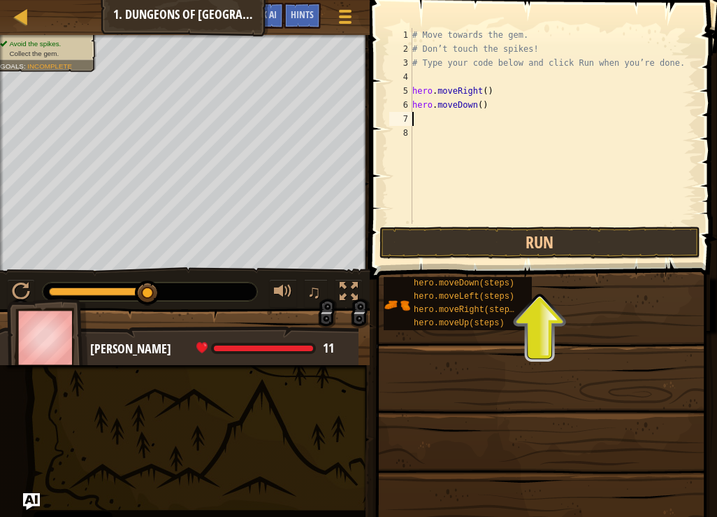
scroll to position [6, 0]
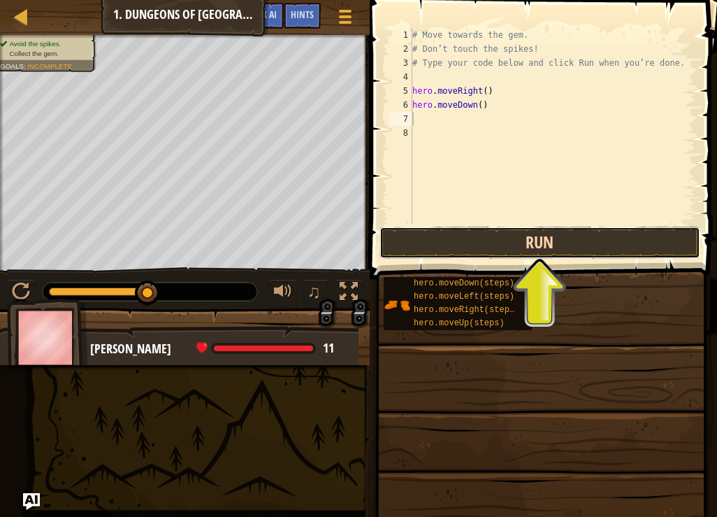
click at [489, 247] on button "Run" at bounding box center [540, 242] width 321 height 32
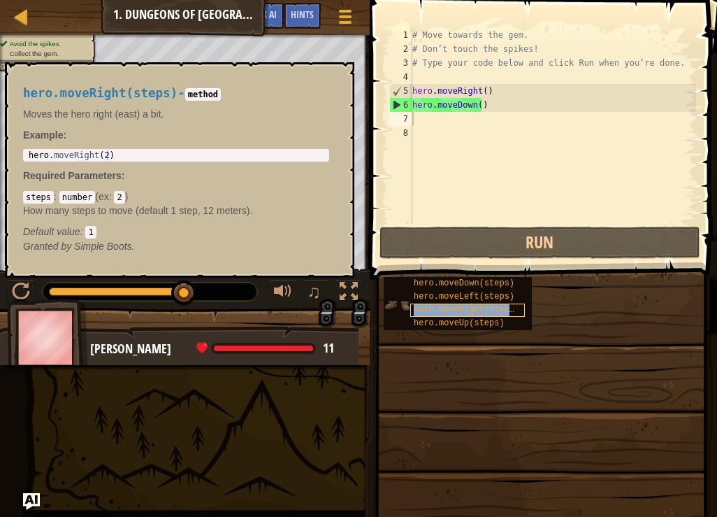
click at [457, 305] on span "hero.moveRight(steps)" at bounding box center [467, 310] width 106 height 10
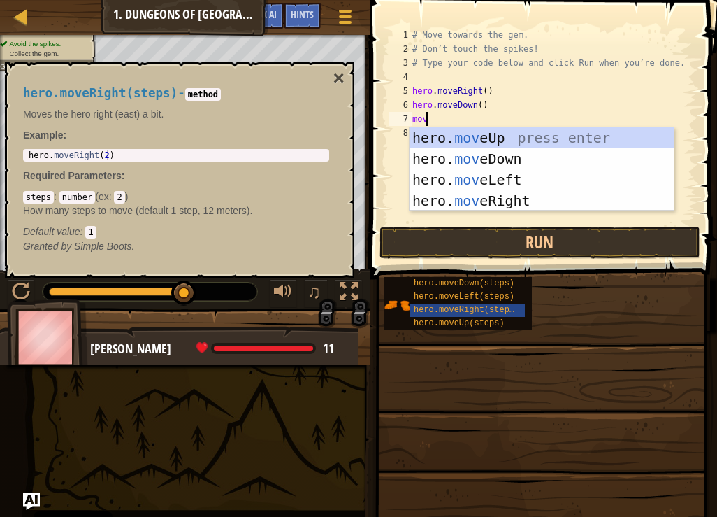
type textarea "move"
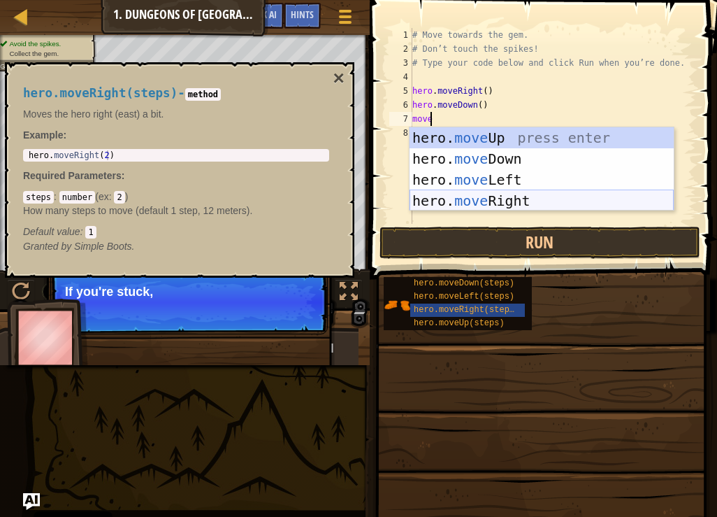
click at [499, 196] on div "hero. move Up press enter hero. move Down press enter hero. move Left press ent…" at bounding box center [542, 190] width 264 height 126
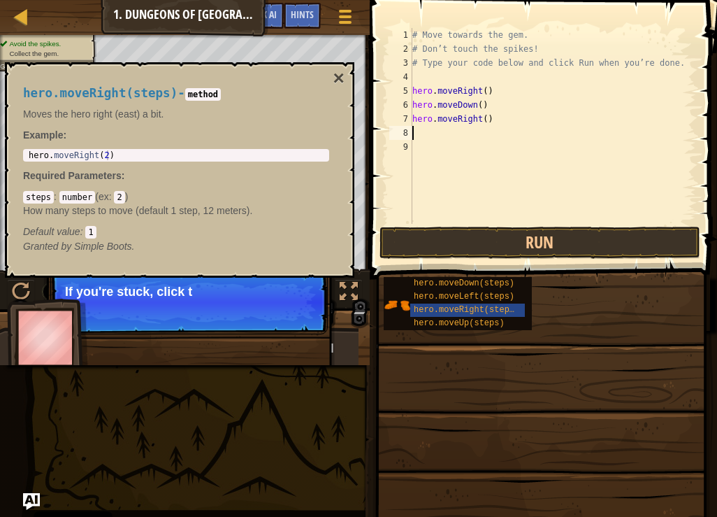
scroll to position [6, 0]
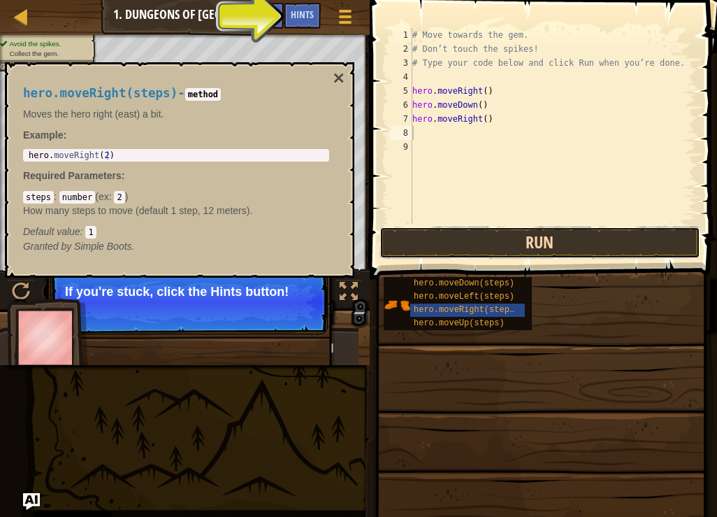
click at [510, 240] on button "Run" at bounding box center [540, 242] width 321 height 32
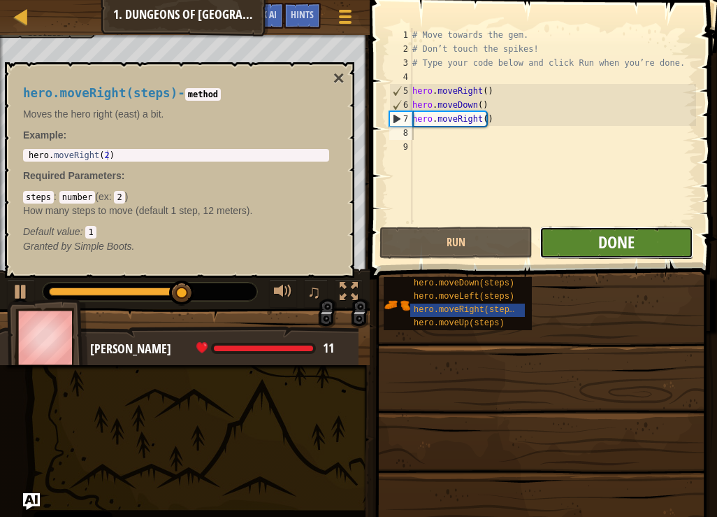
click at [619, 240] on span "Done" at bounding box center [616, 242] width 36 height 22
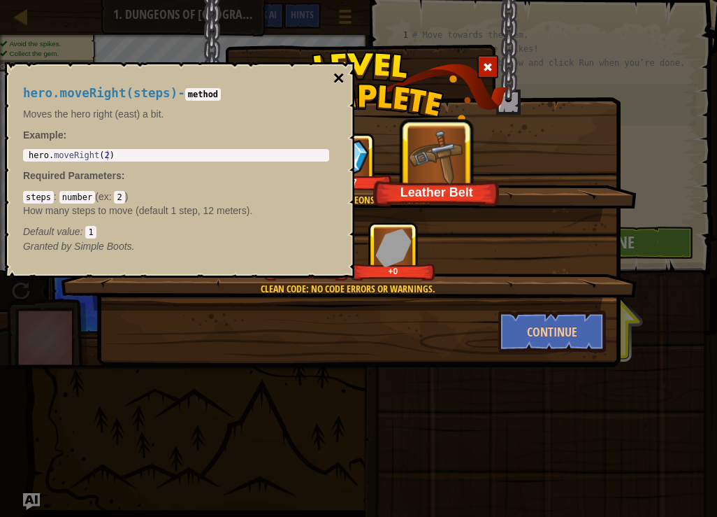
click at [342, 68] on button "×" at bounding box center [338, 78] width 11 height 20
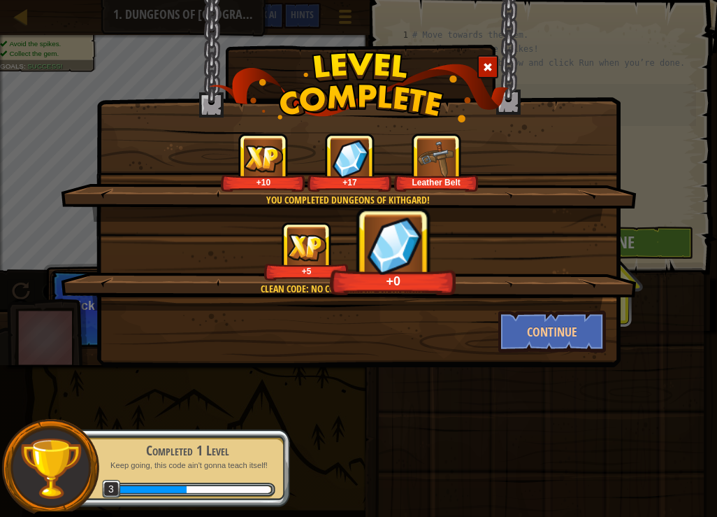
click at [428, 158] on img at bounding box center [436, 158] width 38 height 38
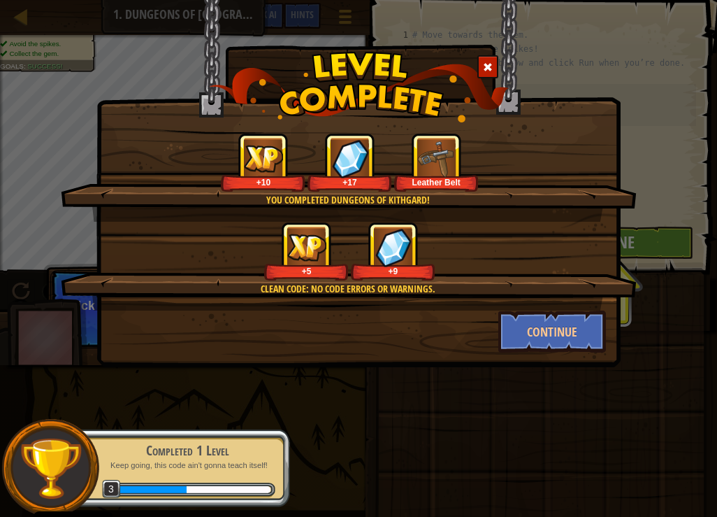
drag, startPoint x: 393, startPoint y: 267, endPoint x: 411, endPoint y: 269, distance: 18.3
click at [411, 269] on div "+9" at bounding box center [393, 271] width 79 height 10
drag, startPoint x: 411, startPoint y: 269, endPoint x: 532, endPoint y: 303, distance: 125.5
click at [532, 303] on div "Clean code: no code errors or warnings. +5 +9" at bounding box center [349, 266] width 576 height 89
click at [539, 319] on button "Continue" at bounding box center [552, 331] width 108 height 42
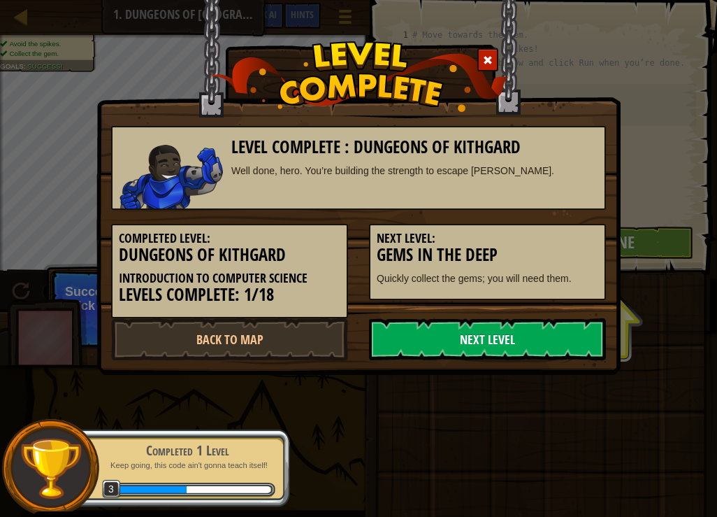
click at [532, 330] on link "Next Level" at bounding box center [487, 339] width 237 height 42
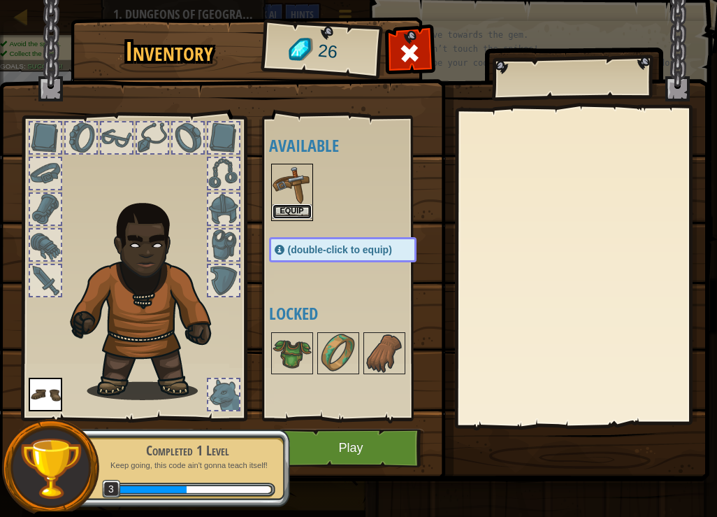
click at [296, 205] on button "Equip" at bounding box center [292, 211] width 39 height 15
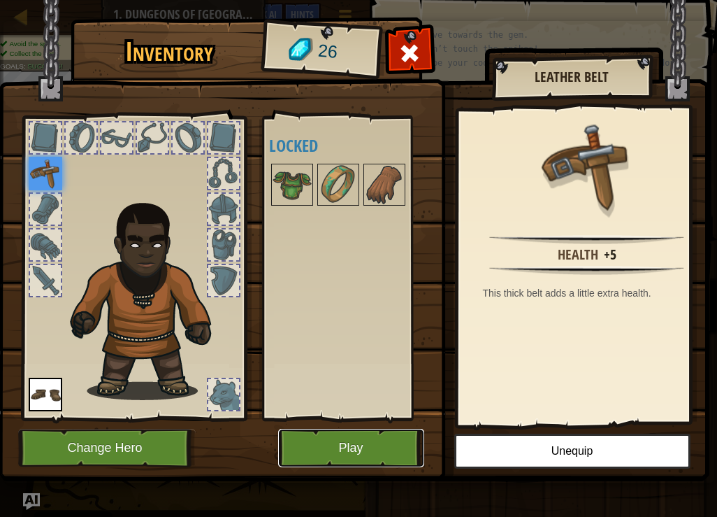
click at [402, 447] on button "Play" at bounding box center [351, 447] width 146 height 38
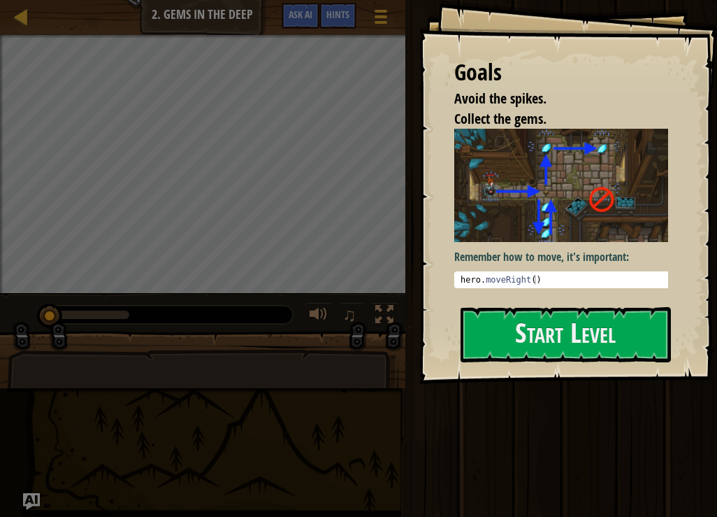
click at [514, 365] on div "Goals Avoid the spikes. Collect the gems. Remember how to move, it's important:…" at bounding box center [568, 192] width 298 height 384
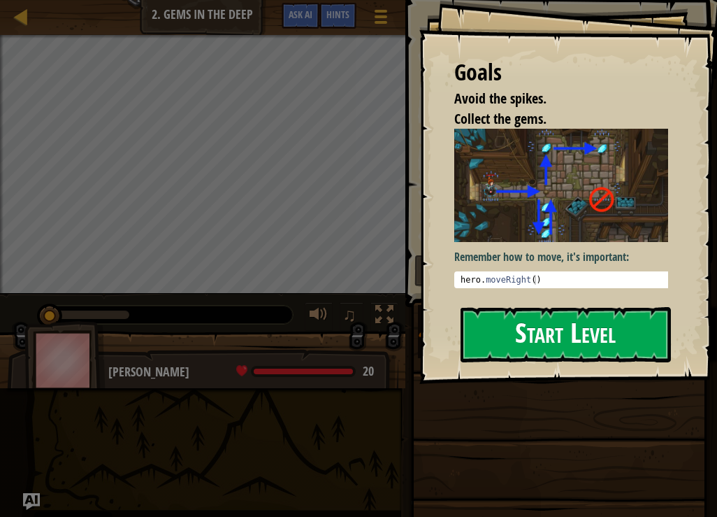
click at [523, 352] on button "Start Level" at bounding box center [566, 334] width 210 height 55
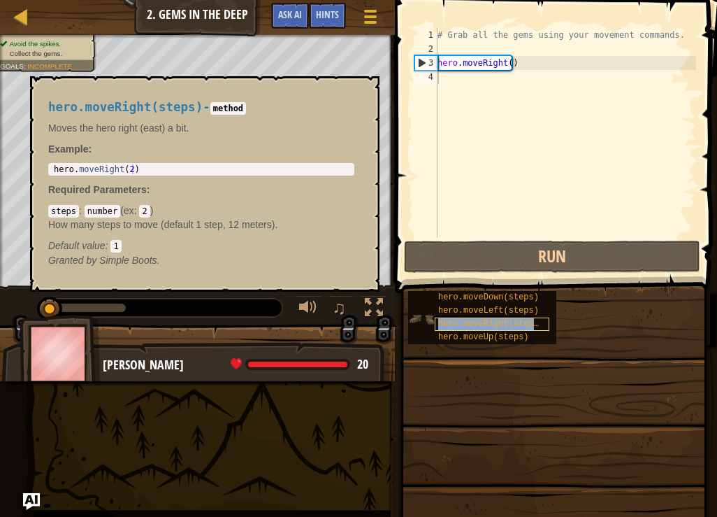
click at [465, 329] on div "hero.moveRight(steps)" at bounding box center [492, 323] width 115 height 13
click at [364, 94] on button "×" at bounding box center [364, 92] width 11 height 20
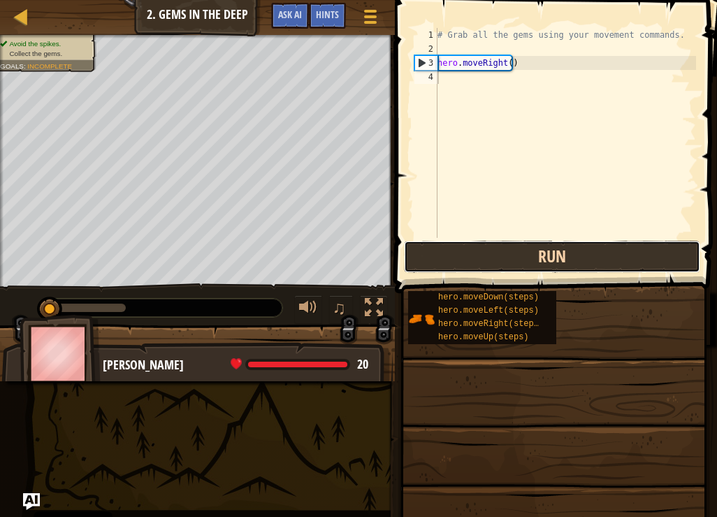
click at [476, 263] on button "Run" at bounding box center [552, 256] width 296 height 32
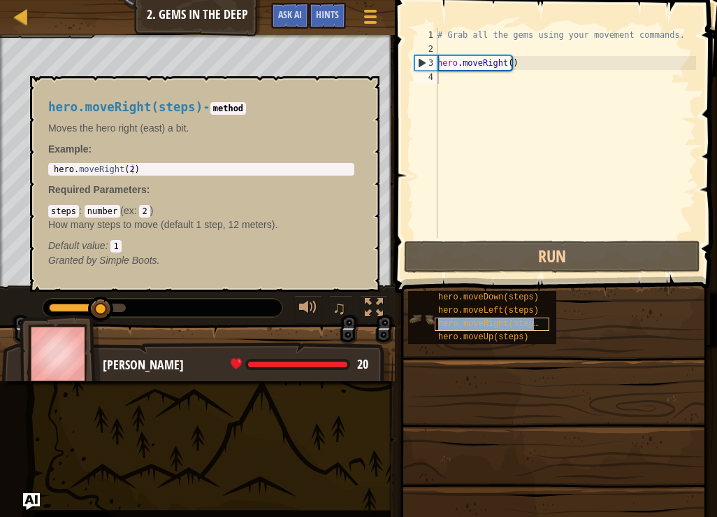
click at [513, 319] on span "hero.moveRight(steps)" at bounding box center [491, 324] width 106 height 10
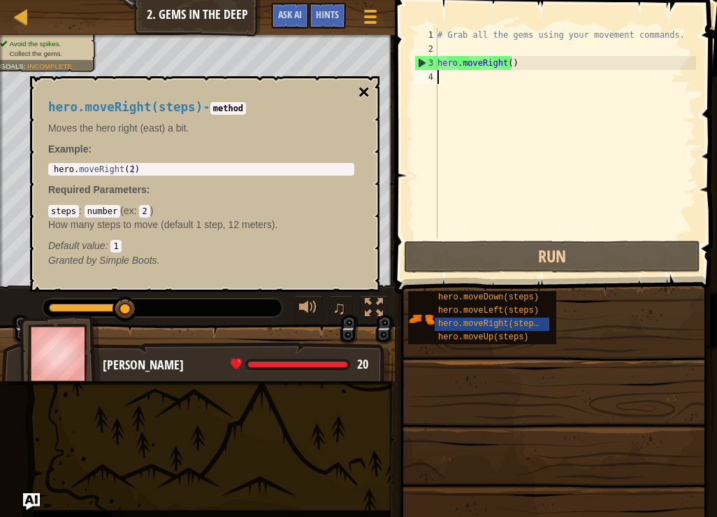
click at [363, 83] on button "×" at bounding box center [364, 92] width 11 height 20
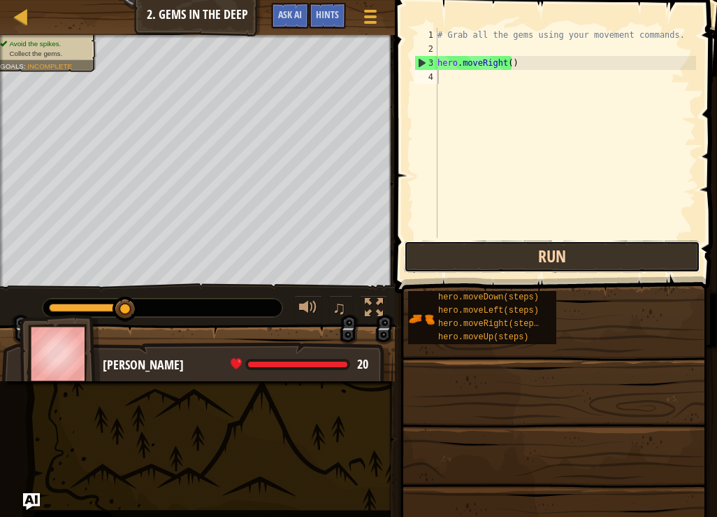
click at [514, 250] on button "Run" at bounding box center [552, 256] width 296 height 32
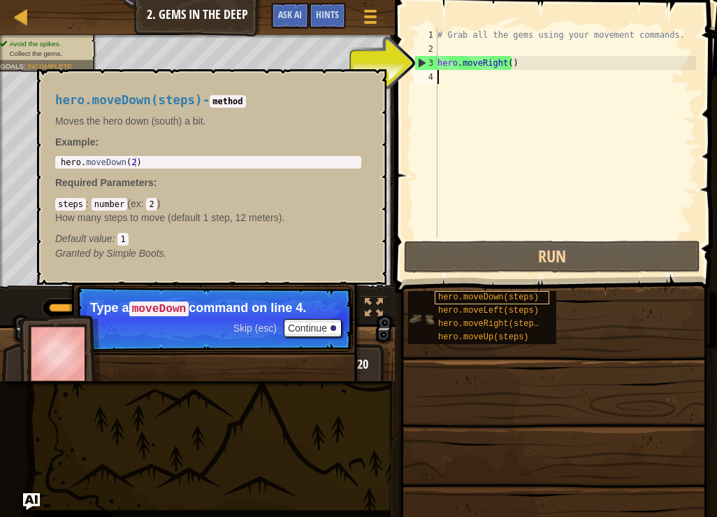
scroll to position [6, 0]
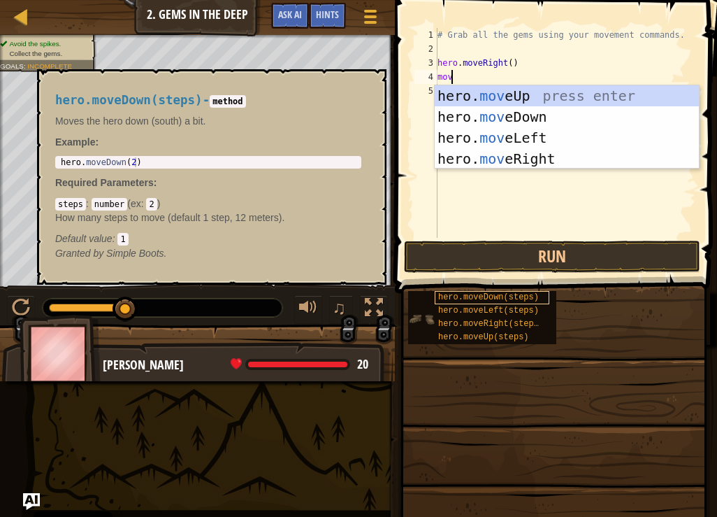
type textarea "move"
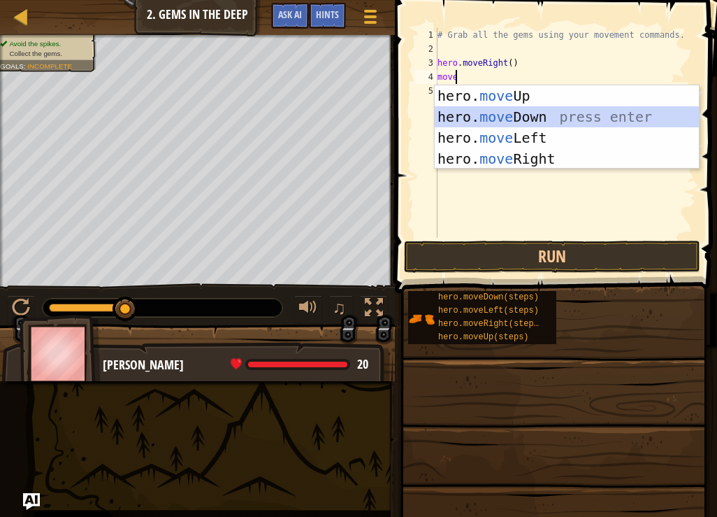
click at [523, 108] on div "hero. move Up press enter hero. move Down press enter hero. move Left press ent…" at bounding box center [567, 148] width 264 height 126
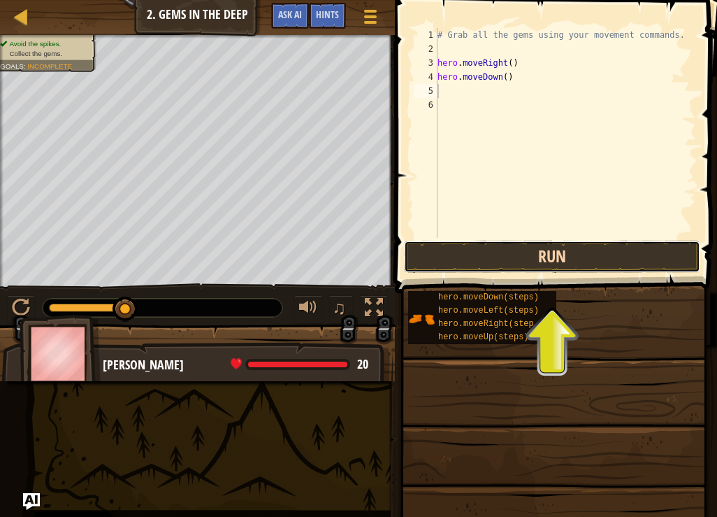
click at [556, 260] on button "Run" at bounding box center [552, 256] width 296 height 32
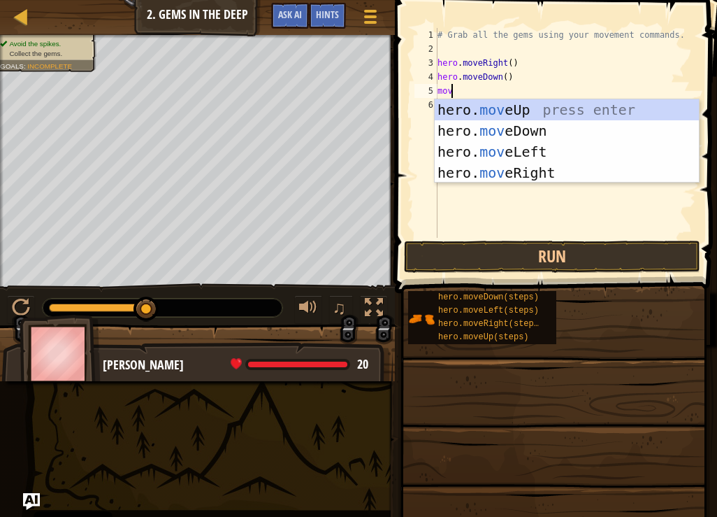
scroll to position [6, 1]
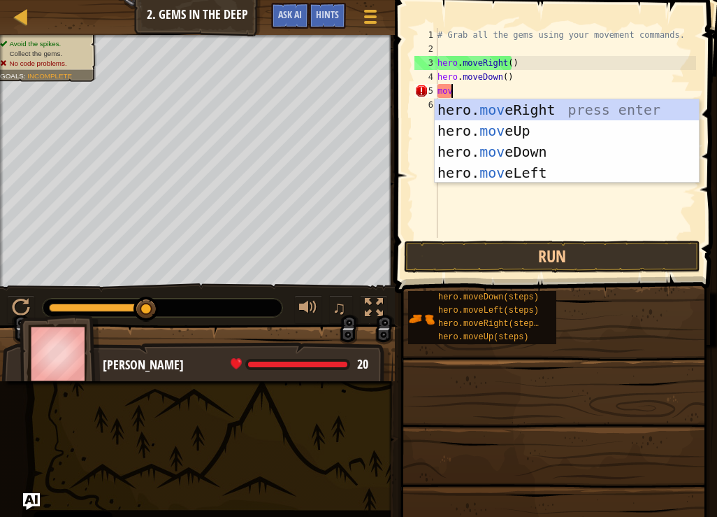
type textarea "move"
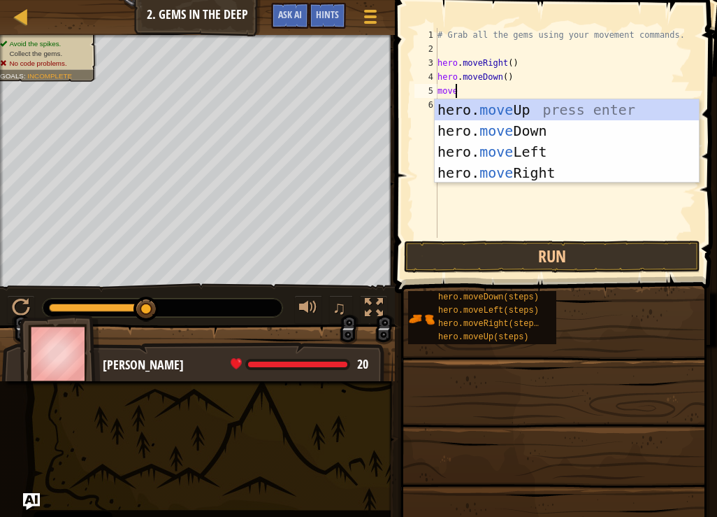
click at [537, 98] on div "# Grab all the gems using your movement commands. hero . moveRight ( ) hero . m…" at bounding box center [565, 147] width 261 height 238
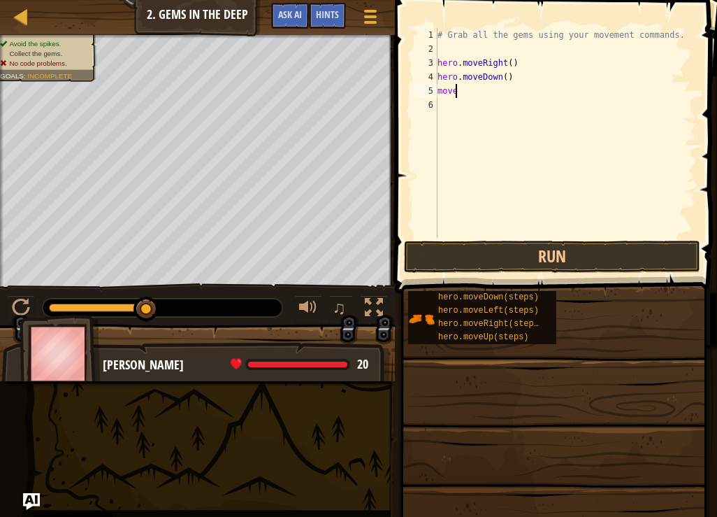
click at [460, 92] on div "# Grab all the gems using your movement commands. hero . moveRight ( ) hero . m…" at bounding box center [565, 147] width 261 height 238
type textarea "moveu"
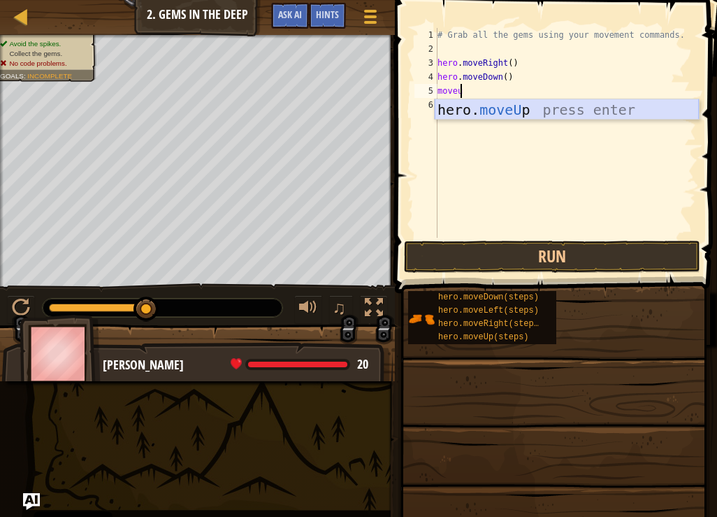
click at [495, 110] on div "hero. moveU p press enter" at bounding box center [567, 130] width 264 height 63
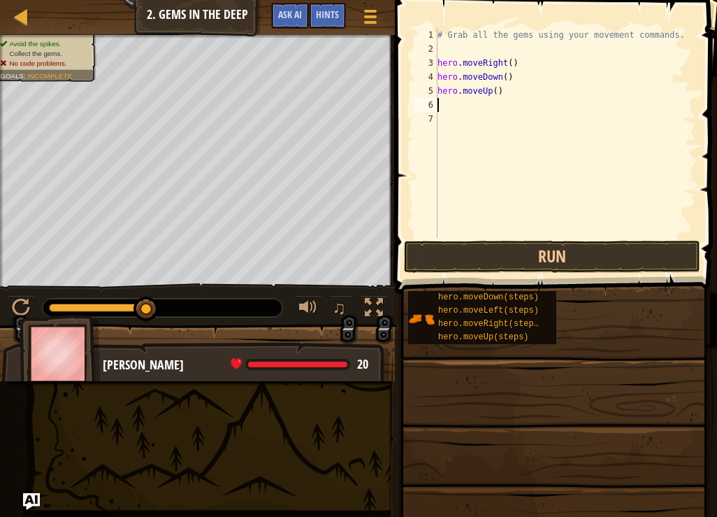
scroll to position [6, 0]
click at [438, 104] on div "# Grab all the gems using your movement commands. hero . moveRight ( ) hero . m…" at bounding box center [565, 147] width 261 height 238
click at [557, 255] on button "Run" at bounding box center [552, 256] width 296 height 32
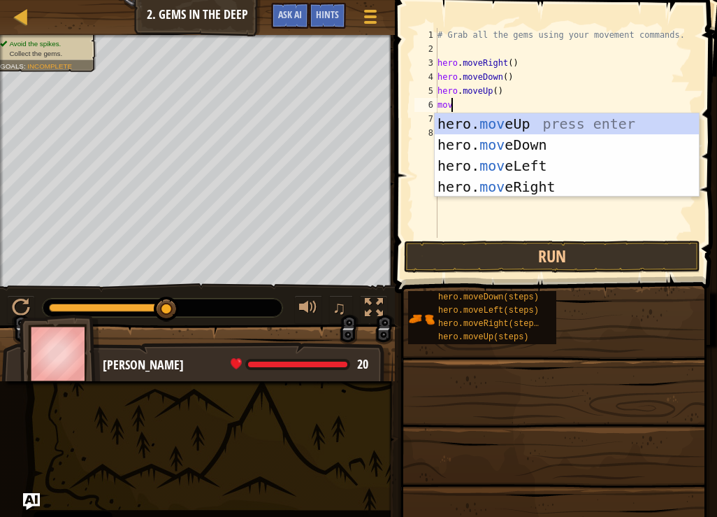
type textarea "move"
click at [481, 121] on div "hero. move Up press enter hero. move Down press enter hero. move Left press ent…" at bounding box center [567, 176] width 264 height 126
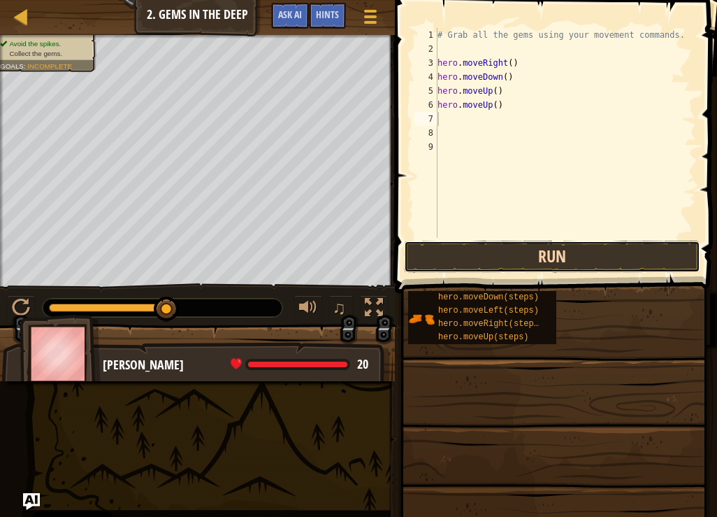
click at [586, 249] on button "Run" at bounding box center [552, 256] width 296 height 32
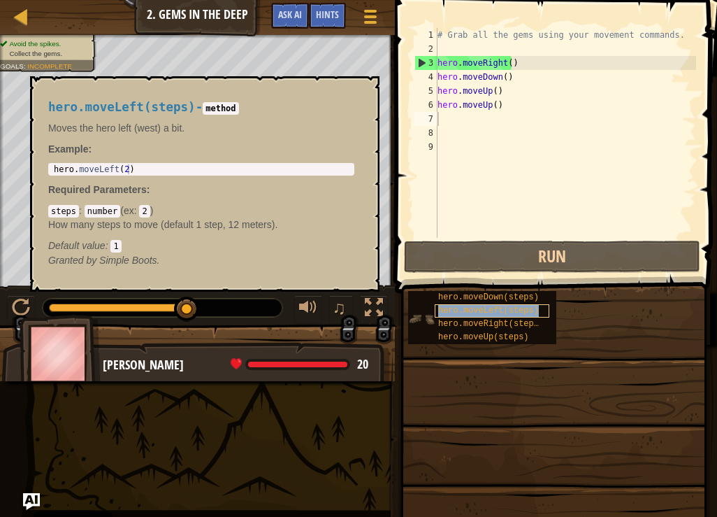
click at [497, 305] on span "hero.moveLeft(steps)" at bounding box center [488, 310] width 101 height 10
click at [449, 117] on div "# Grab all the gems using your movement commands. hero . moveRight ( ) hero . m…" at bounding box center [565, 147] width 261 height 238
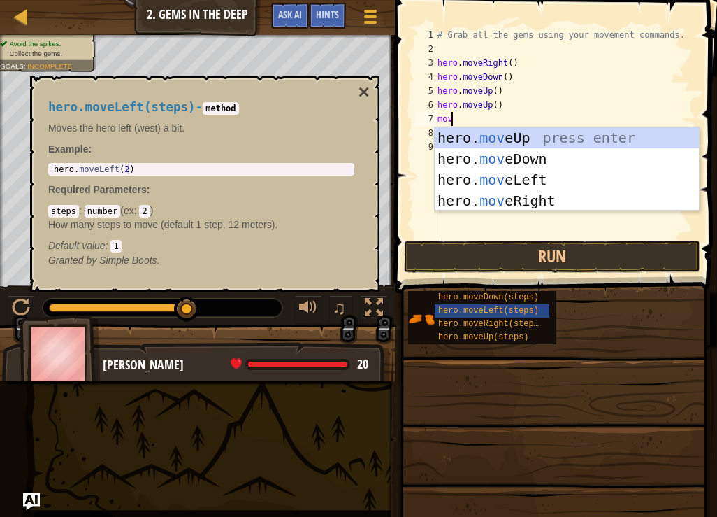
type textarea "move"
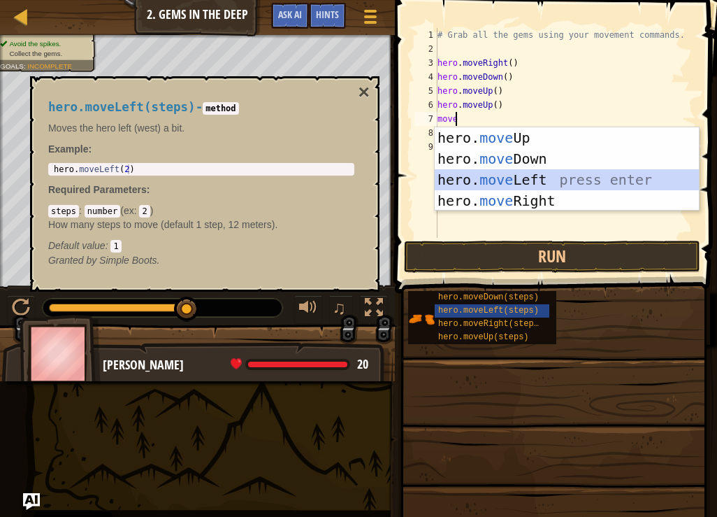
click at [498, 172] on div "hero. move Up press enter hero. move Down press enter hero. move Left press ent…" at bounding box center [567, 190] width 264 height 126
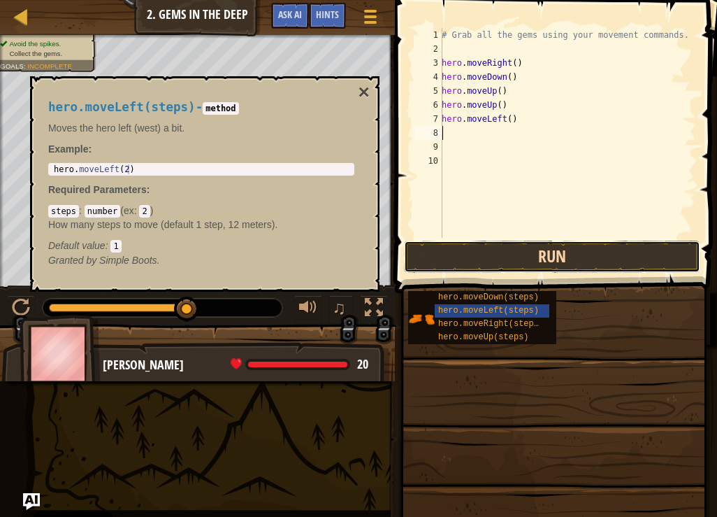
click at [541, 256] on button "Run" at bounding box center [552, 256] width 296 height 32
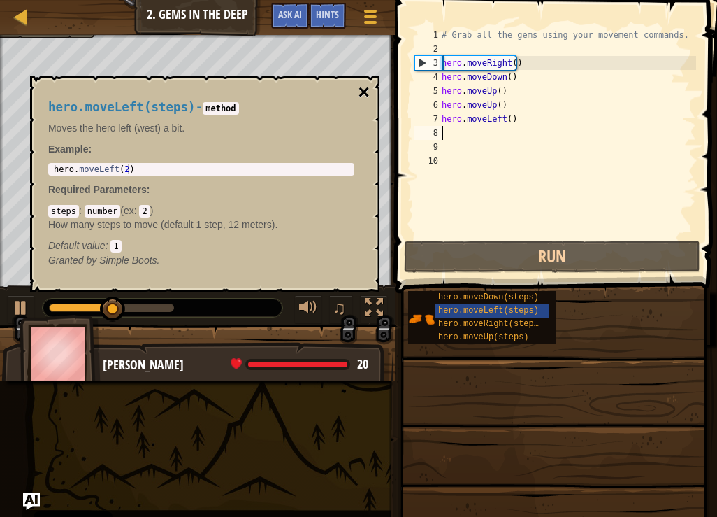
click at [361, 86] on button "×" at bounding box center [364, 92] width 11 height 20
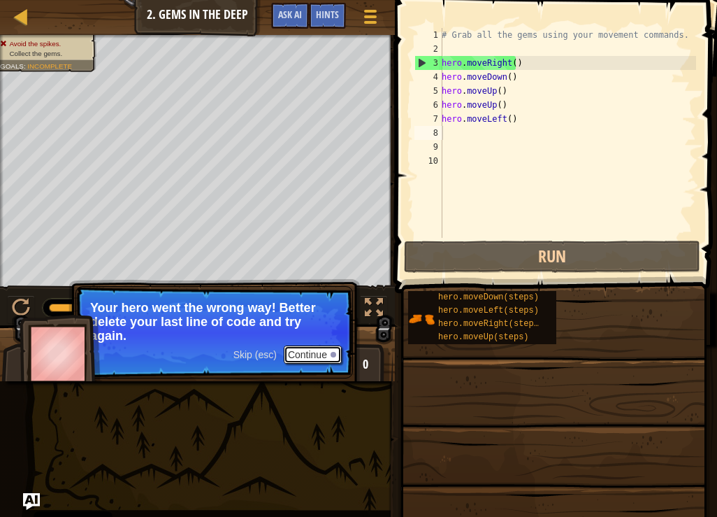
click at [310, 353] on button "Continue" at bounding box center [313, 354] width 58 height 18
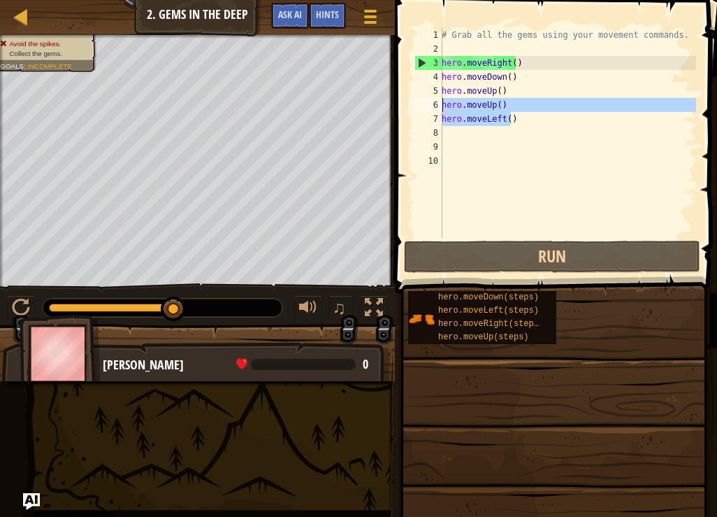
drag, startPoint x: 514, startPoint y: 114, endPoint x: 438, endPoint y: 110, distance: 76.3
click at [438, 110] on div "1 2 3 4 5 6 7 8 9 10 # Grab all the gems using your movement commands. hero . m…" at bounding box center [554, 133] width 284 height 210
click at [475, 122] on div "# Grab all the gems using your movement commands. hero . moveRight ( ) hero . m…" at bounding box center [567, 133] width 257 height 210
type textarea "hero.moveLeft()"
drag, startPoint x: 519, startPoint y: 122, endPoint x: 417, endPoint y: 117, distance: 102.2
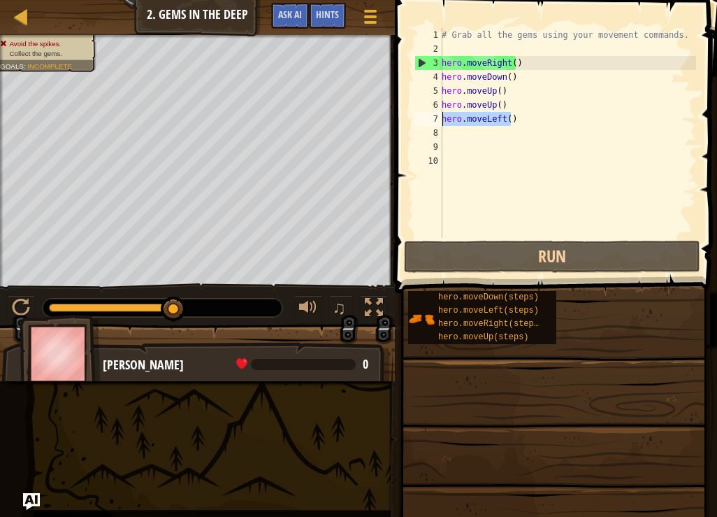
click at [417, 117] on div "hero.moveLeft() 1 2 3 4 5 6 7 8 9 10 # Grab all the gems using your movement co…" at bounding box center [554, 133] width 284 height 210
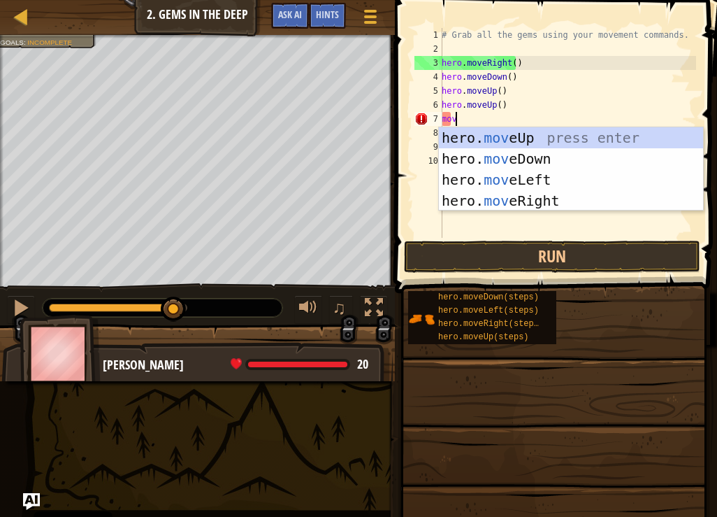
type textarea "move"
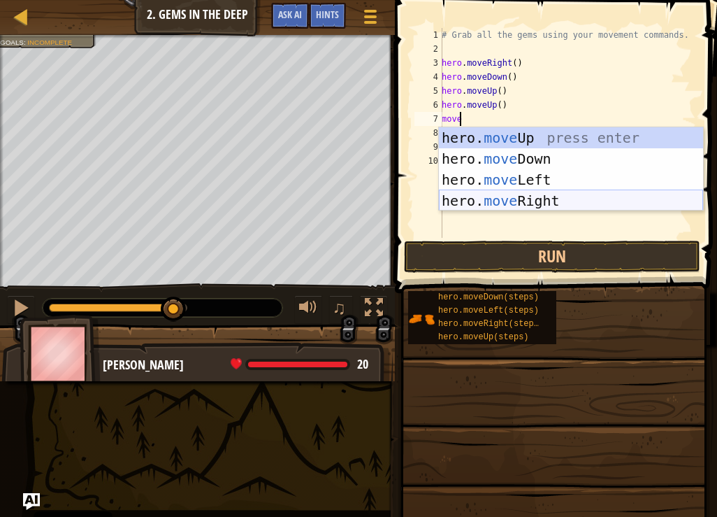
click at [533, 201] on div "hero. move Up press enter hero. move Down press enter hero. move Left press ent…" at bounding box center [571, 190] width 264 height 126
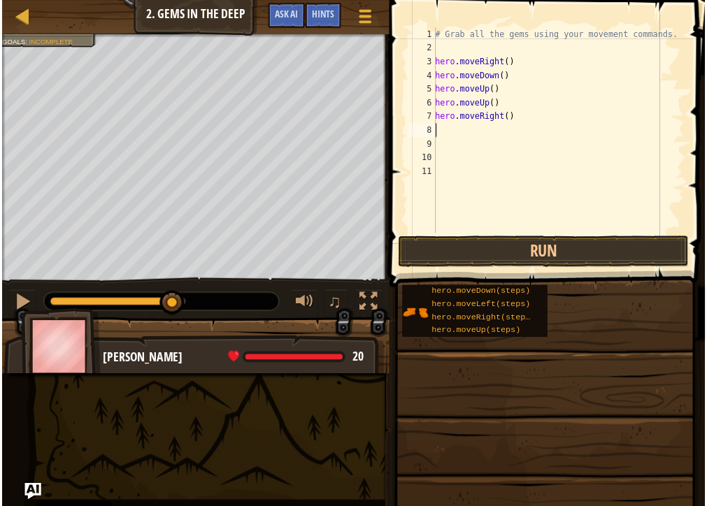
scroll to position [6, 0]
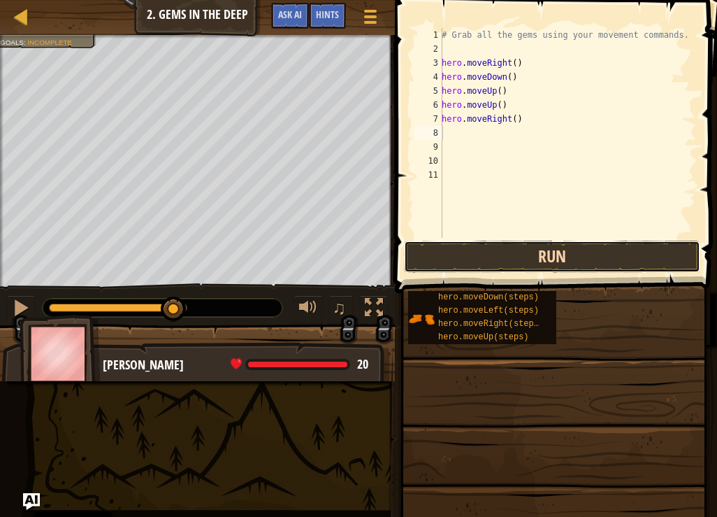
click at [553, 247] on button "Run" at bounding box center [552, 256] width 296 height 32
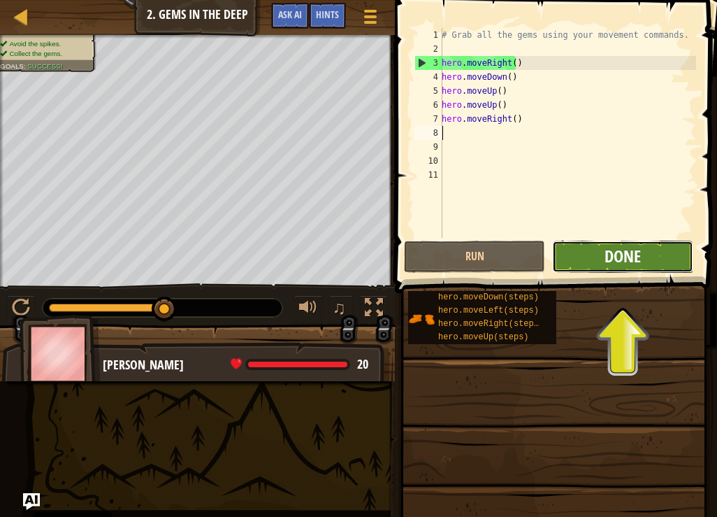
click at [632, 254] on span "Done" at bounding box center [623, 256] width 36 height 22
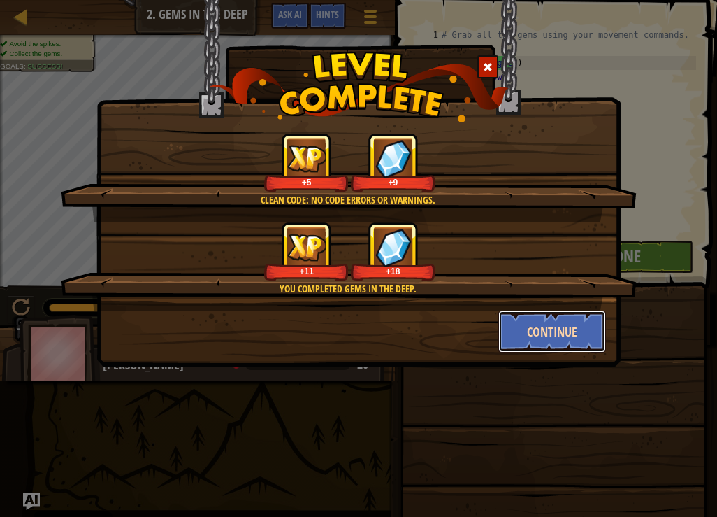
click at [567, 340] on button "Continue" at bounding box center [552, 331] width 108 height 42
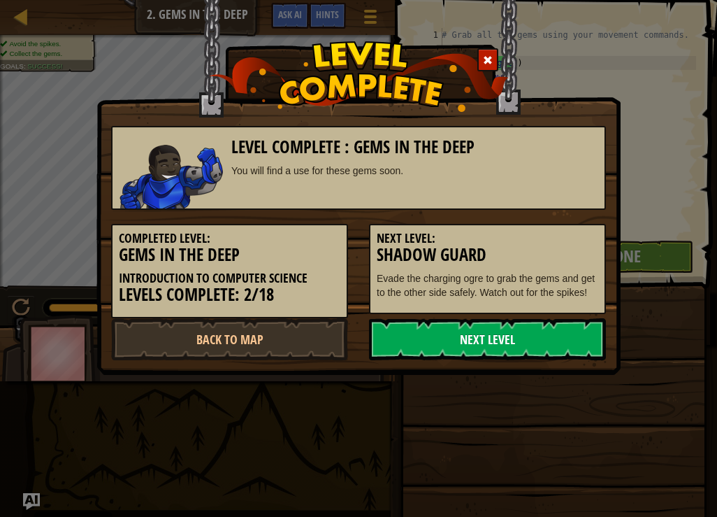
click at [575, 328] on link "Next Level" at bounding box center [487, 339] width 237 height 42
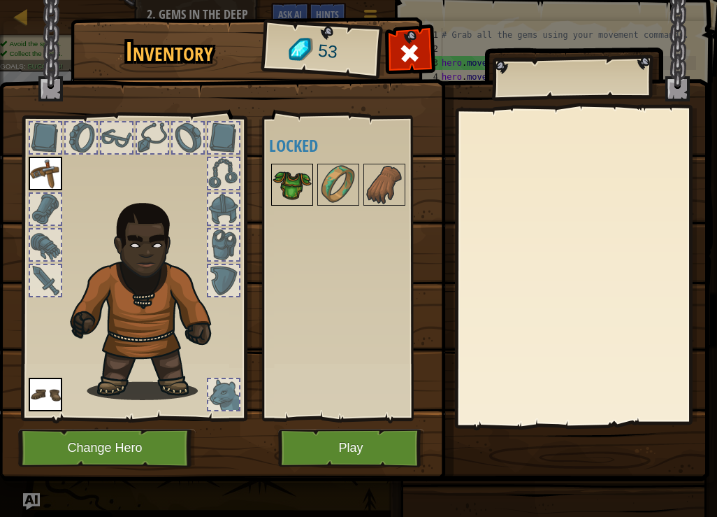
click at [294, 176] on img at bounding box center [292, 184] width 39 height 39
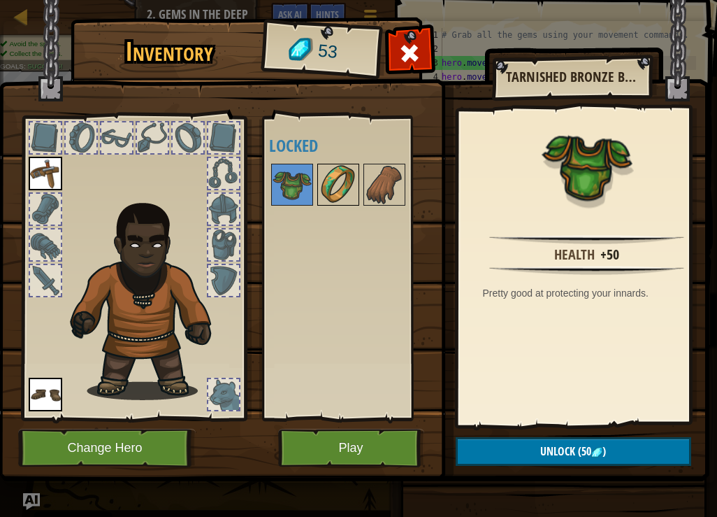
click at [327, 183] on img at bounding box center [338, 184] width 39 height 39
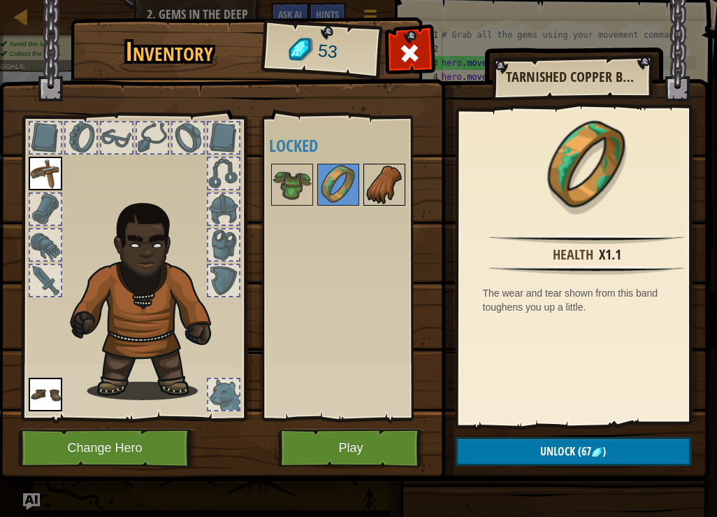
click at [391, 182] on img at bounding box center [384, 184] width 39 height 39
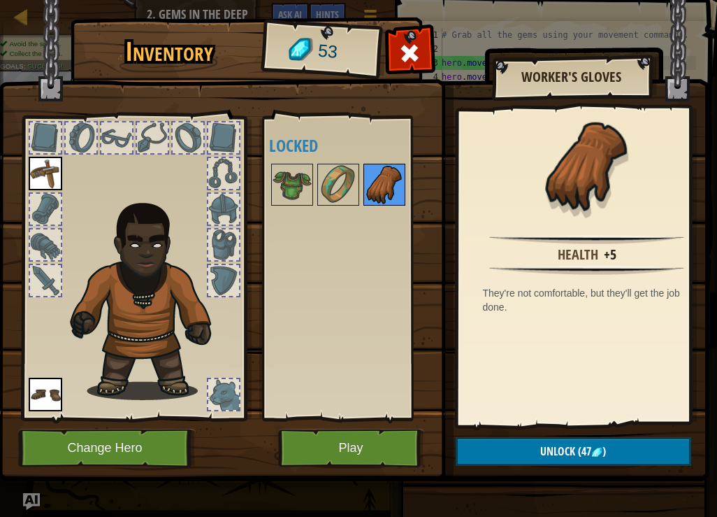
click at [381, 167] on img at bounding box center [384, 184] width 39 height 39
click at [352, 163] on div at bounding box center [356, 184] width 175 height 46
click at [333, 170] on img at bounding box center [338, 184] width 39 height 39
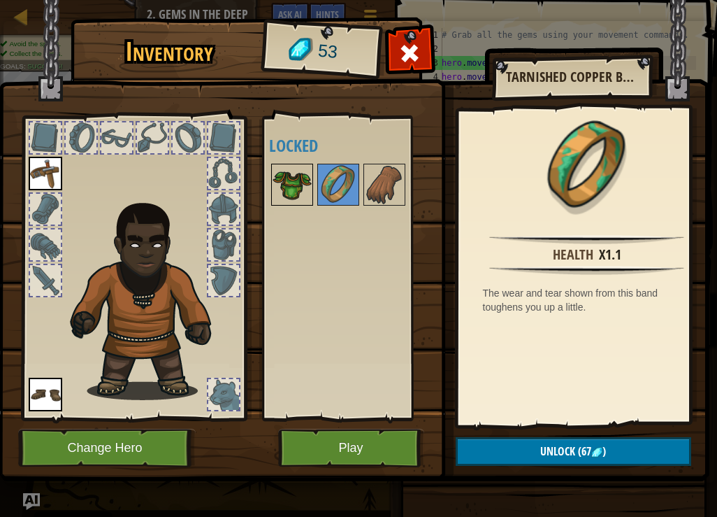
click at [305, 172] on img at bounding box center [292, 184] width 39 height 39
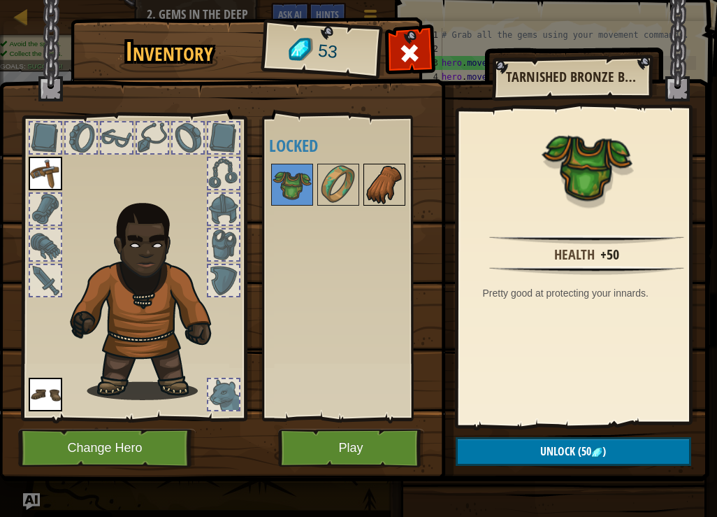
click at [389, 175] on img at bounding box center [384, 184] width 39 height 39
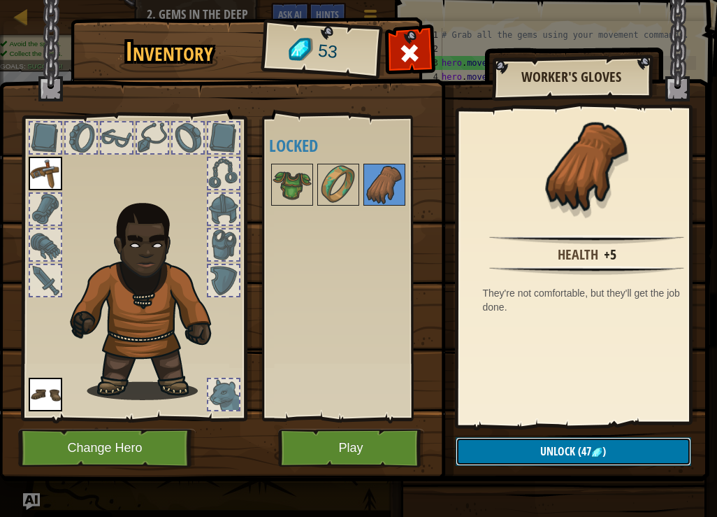
click at [575, 460] on button "Unlock (47 )" at bounding box center [574, 451] width 236 height 29
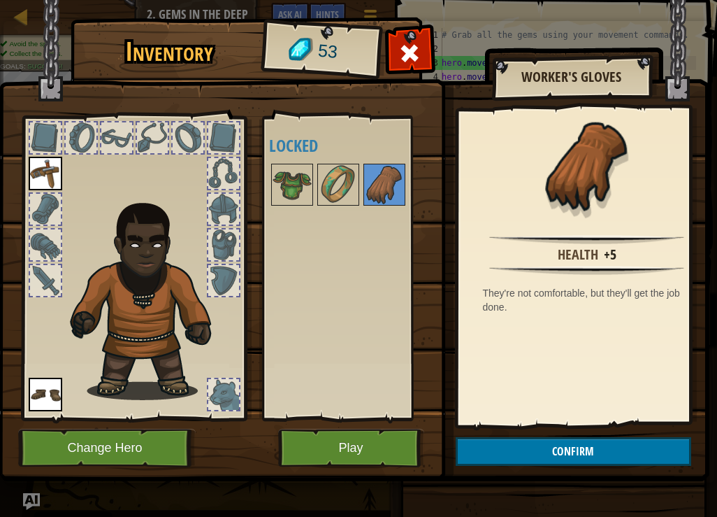
click at [552, 435] on img at bounding box center [354, 226] width 711 height 507
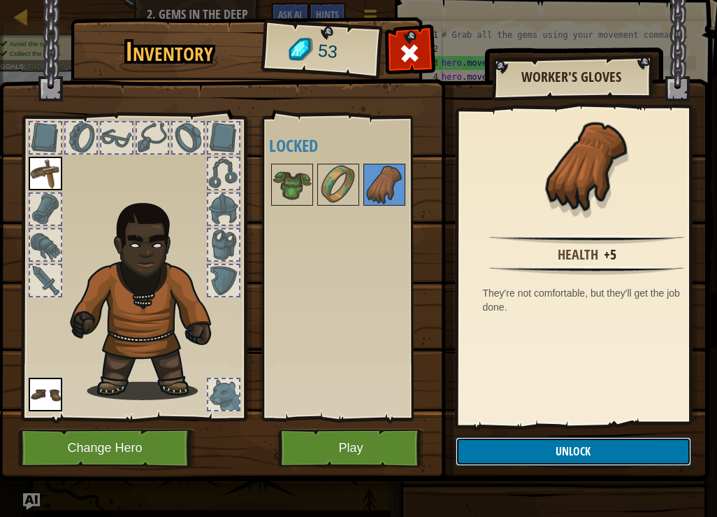
click at [575, 456] on button "Unlock" at bounding box center [574, 451] width 236 height 29
click at [575, 456] on button "Confirm" at bounding box center [574, 451] width 236 height 29
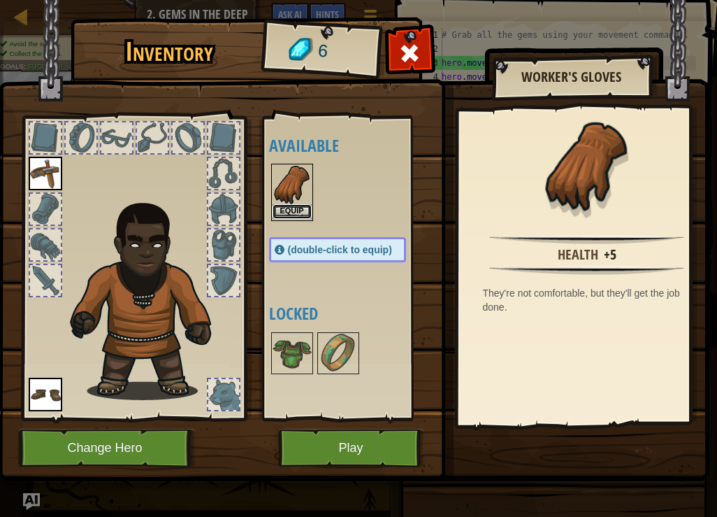
click at [302, 208] on button "Equip" at bounding box center [292, 211] width 39 height 15
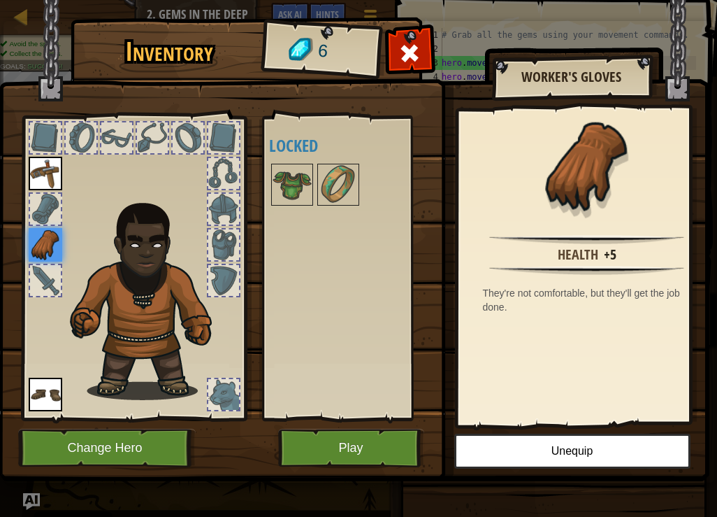
click at [36, 289] on div at bounding box center [45, 280] width 31 height 31
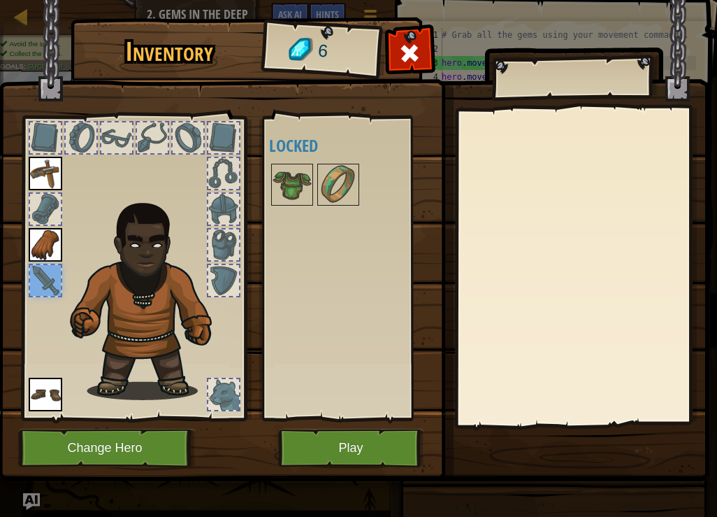
click at [36, 282] on div at bounding box center [45, 280] width 31 height 31
click at [43, 174] on img at bounding box center [46, 174] width 34 height 34
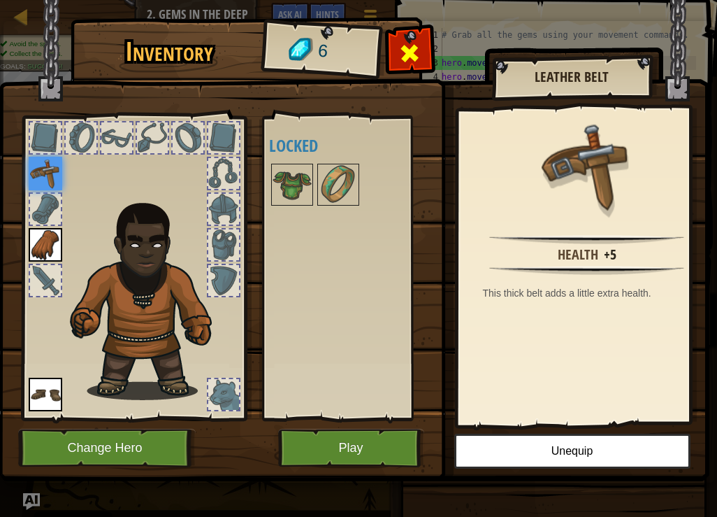
click at [424, 51] on div at bounding box center [410, 57] width 44 height 44
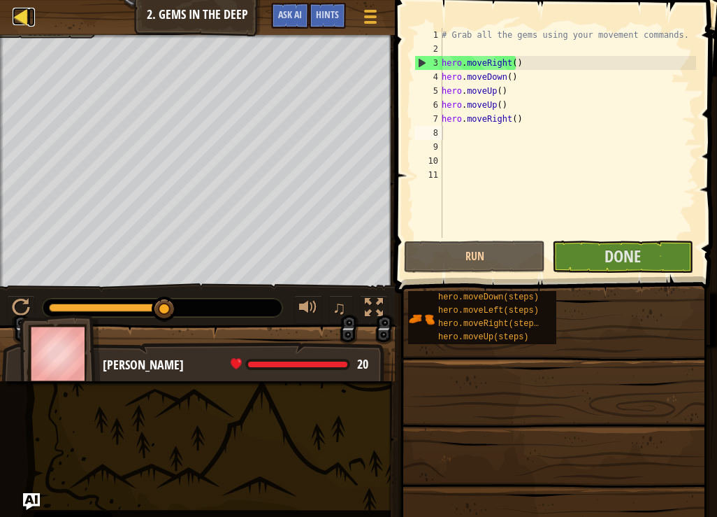
click at [25, 15] on div at bounding box center [21, 16] width 17 height 17
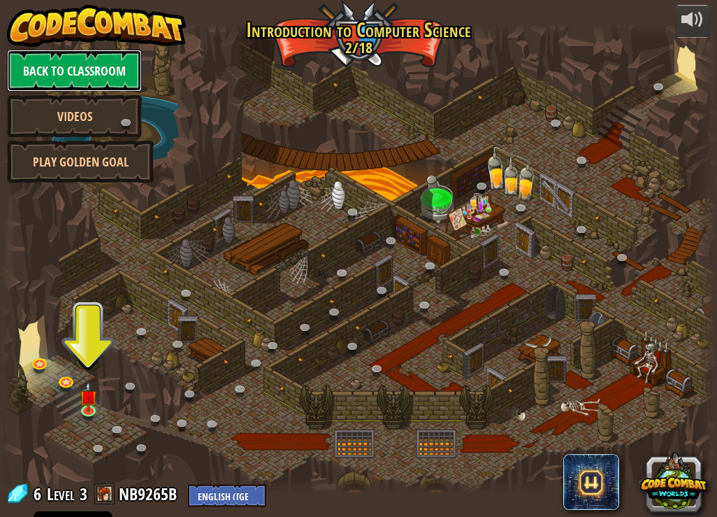
click at [68, 75] on link "Back to Classroom" at bounding box center [74, 71] width 135 height 42
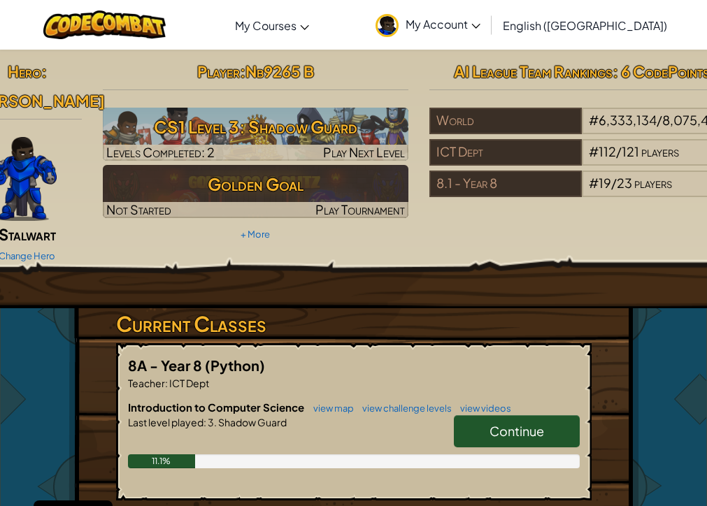
click at [480, 20] on span "My Account" at bounding box center [442, 24] width 75 height 15
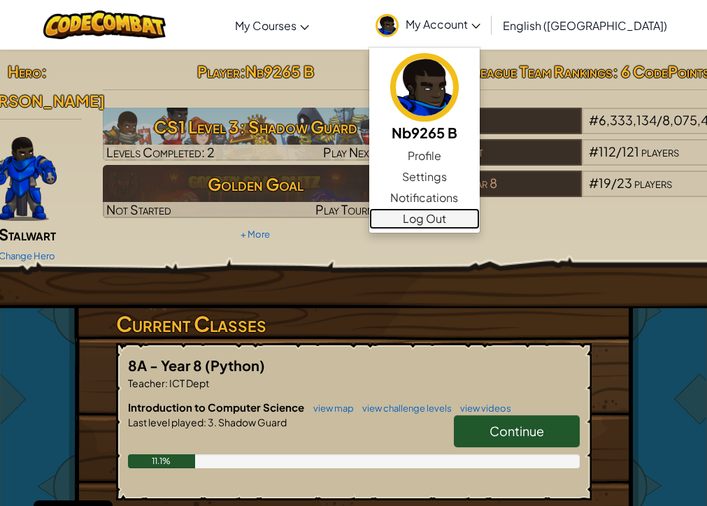
click at [479, 224] on link "Log Out" at bounding box center [424, 218] width 110 height 21
